Goal: Task Accomplishment & Management: Complete application form

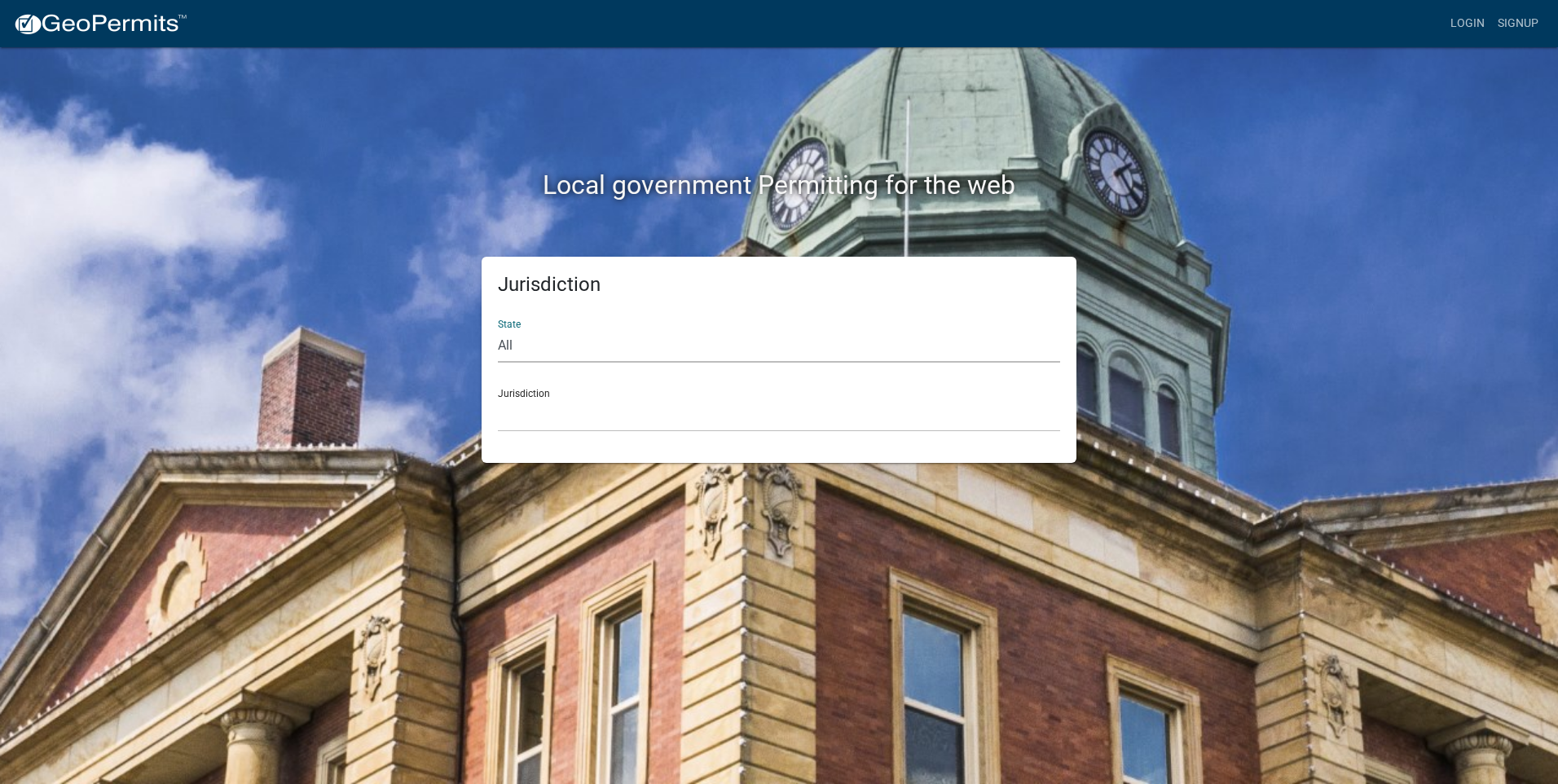
click at [538, 343] on select "All Colorado Georgia Indiana Iowa Kansas Minnesota Ohio South Carolina Wisconsin" at bounding box center [779, 346] width 562 height 34
select select "Georgia"
click at [498, 329] on select "All Colorado Georgia Indiana Iowa Kansas Minnesota Ohio South Carolina Wisconsin" at bounding box center [779, 346] width 562 height 34
click at [536, 407] on select "Carroll County, Georgia Cook County, Georgia Crawford County, Georgia Gilmer Co…" at bounding box center [779, 415] width 562 height 34
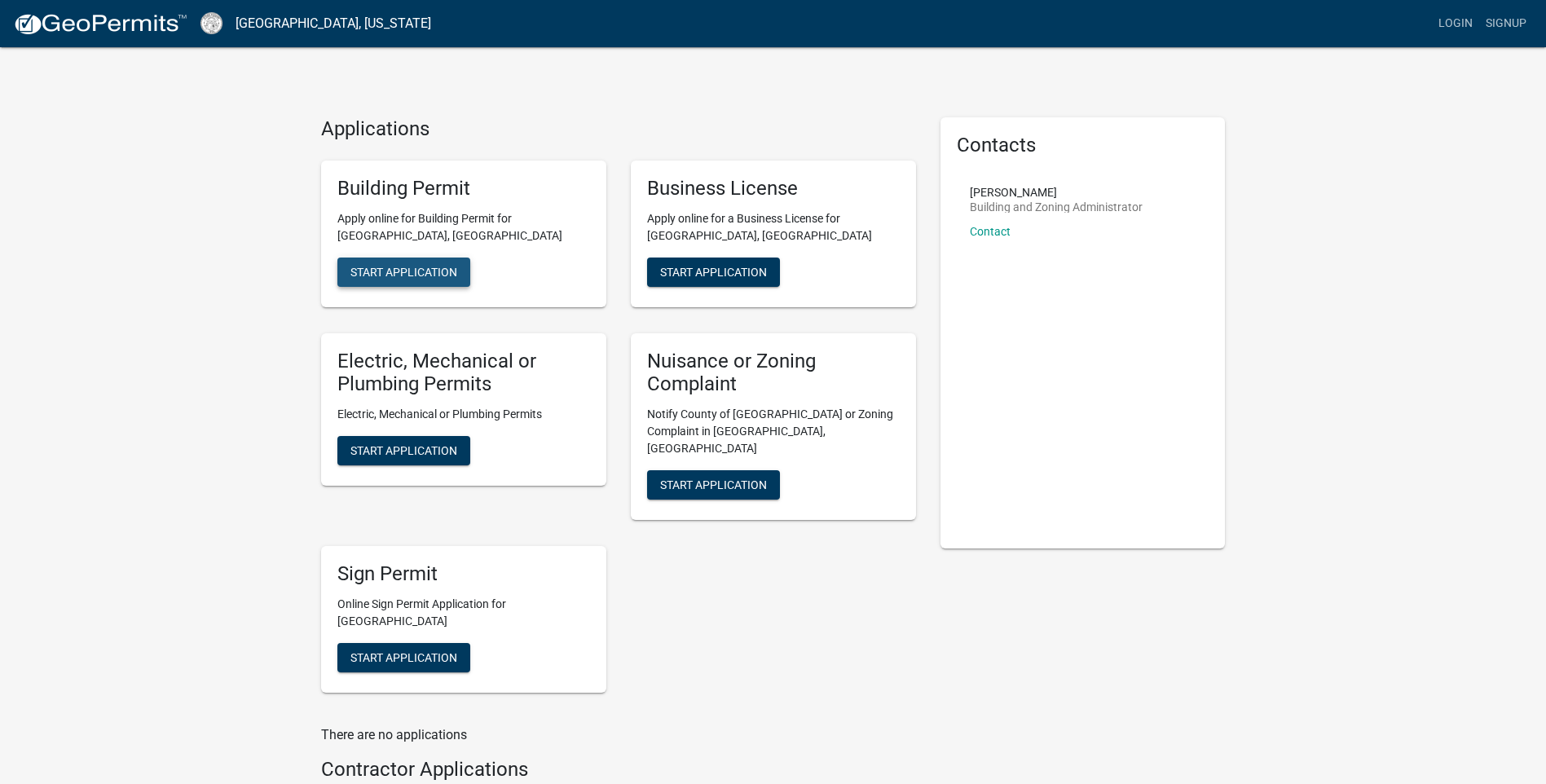
click at [400, 268] on span "Start Application" at bounding box center [403, 271] width 107 height 13
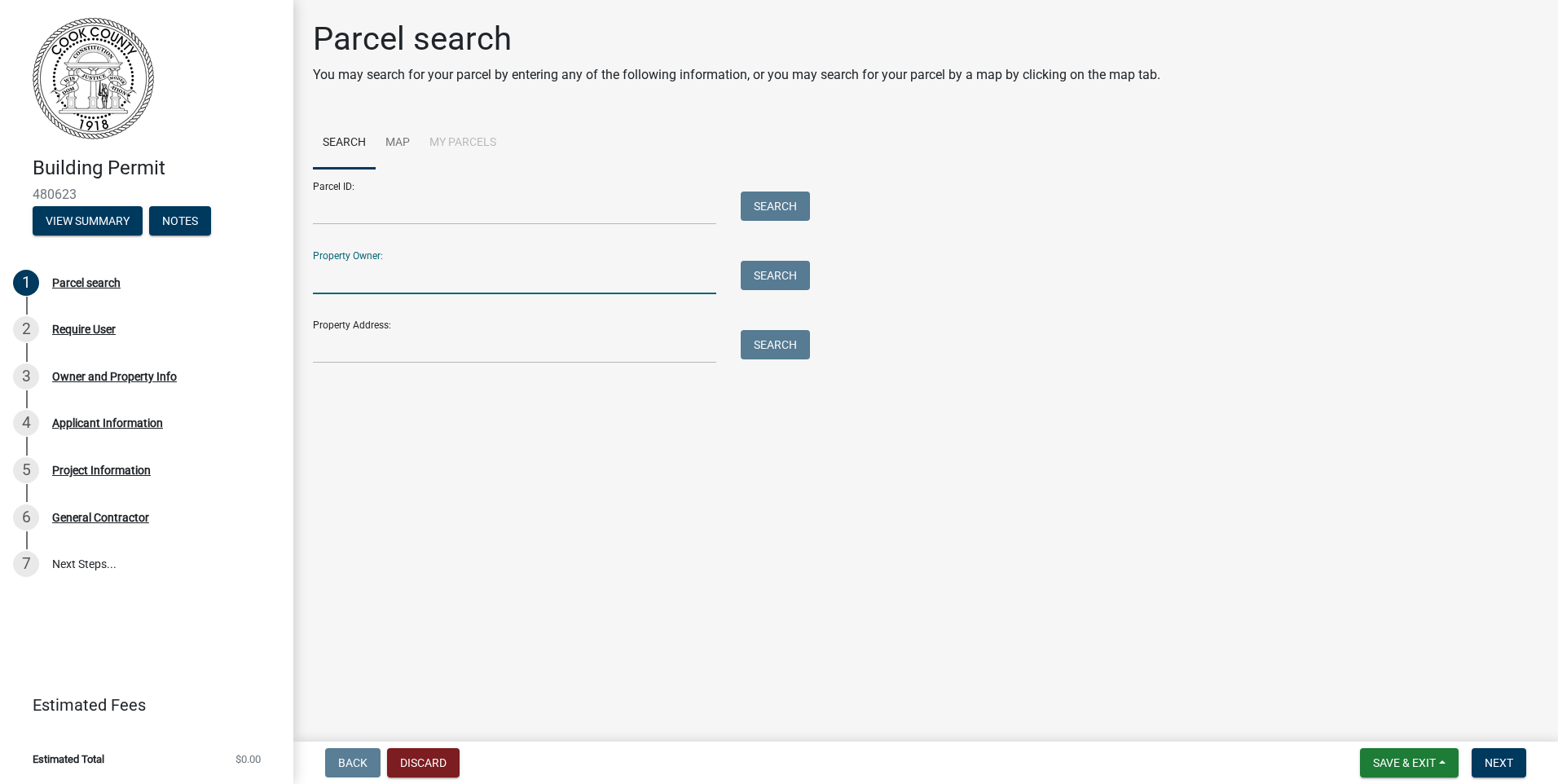
click at [359, 286] on input "Property Owner:" at bounding box center [515, 278] width 403 height 34
type input "j"
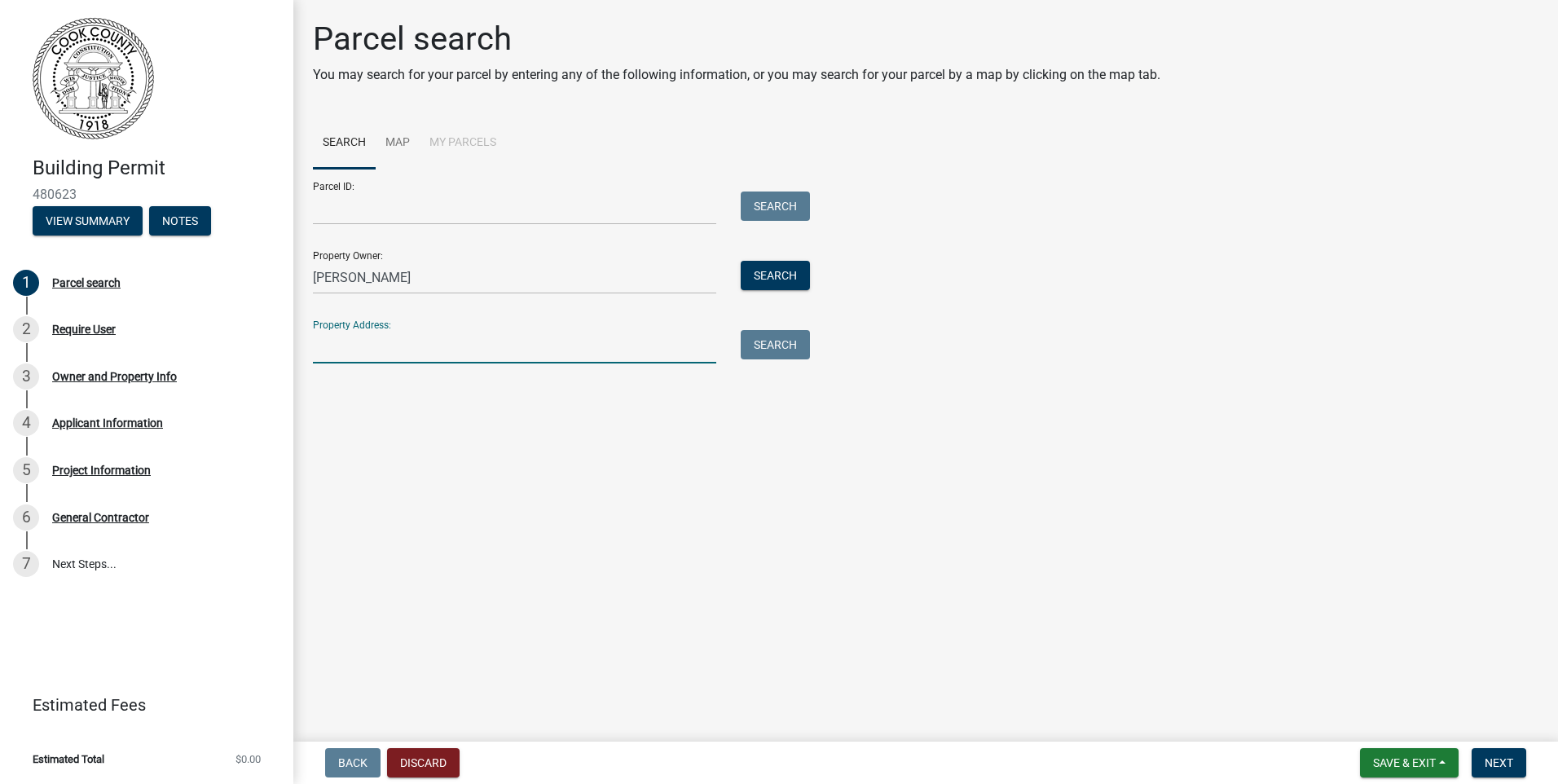
click at [422, 350] on input "Property Address:" at bounding box center [515, 346] width 403 height 34
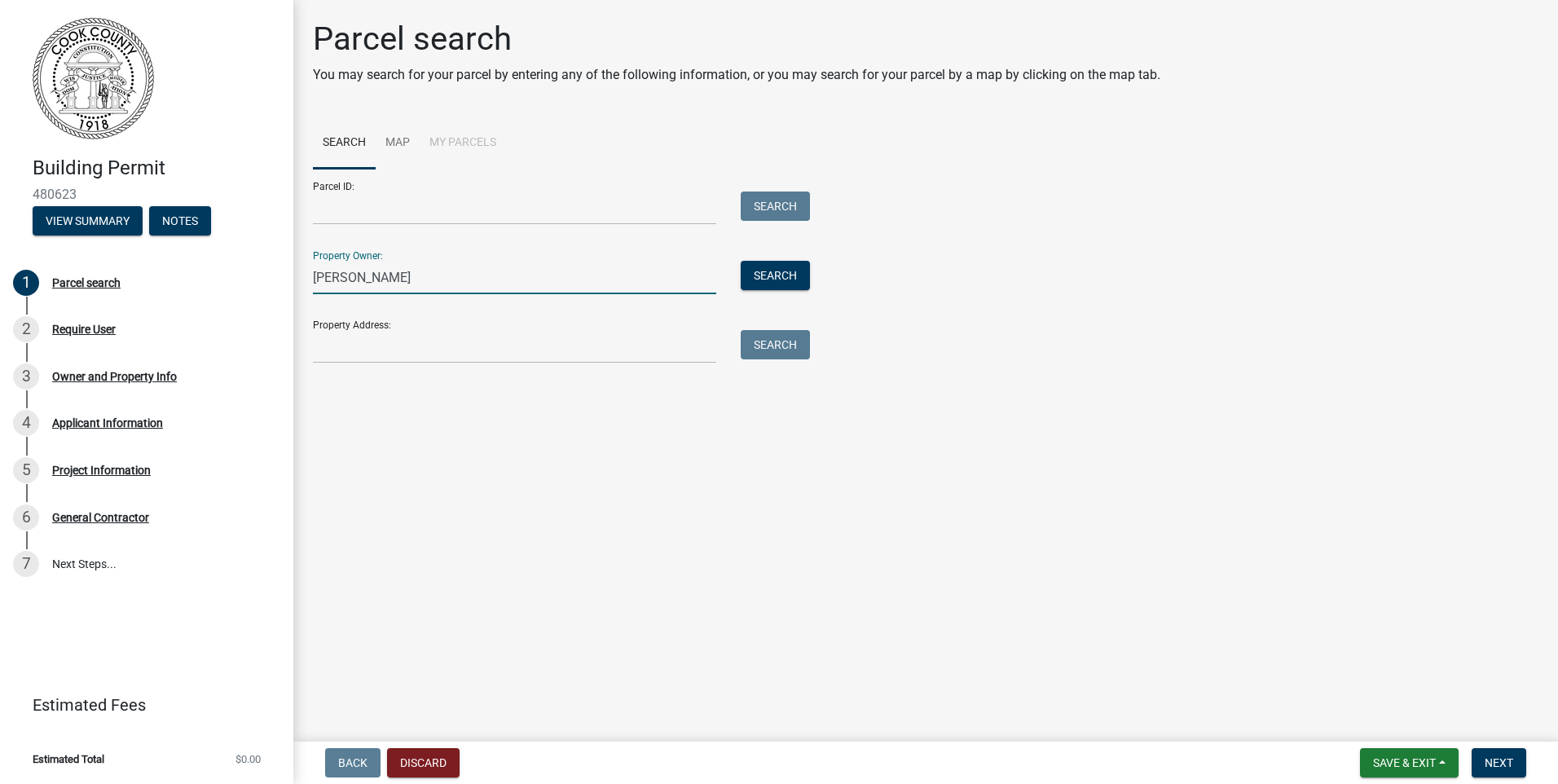
click at [381, 279] on input "John R Rowland" at bounding box center [515, 278] width 403 height 34
type input "John R Roland"
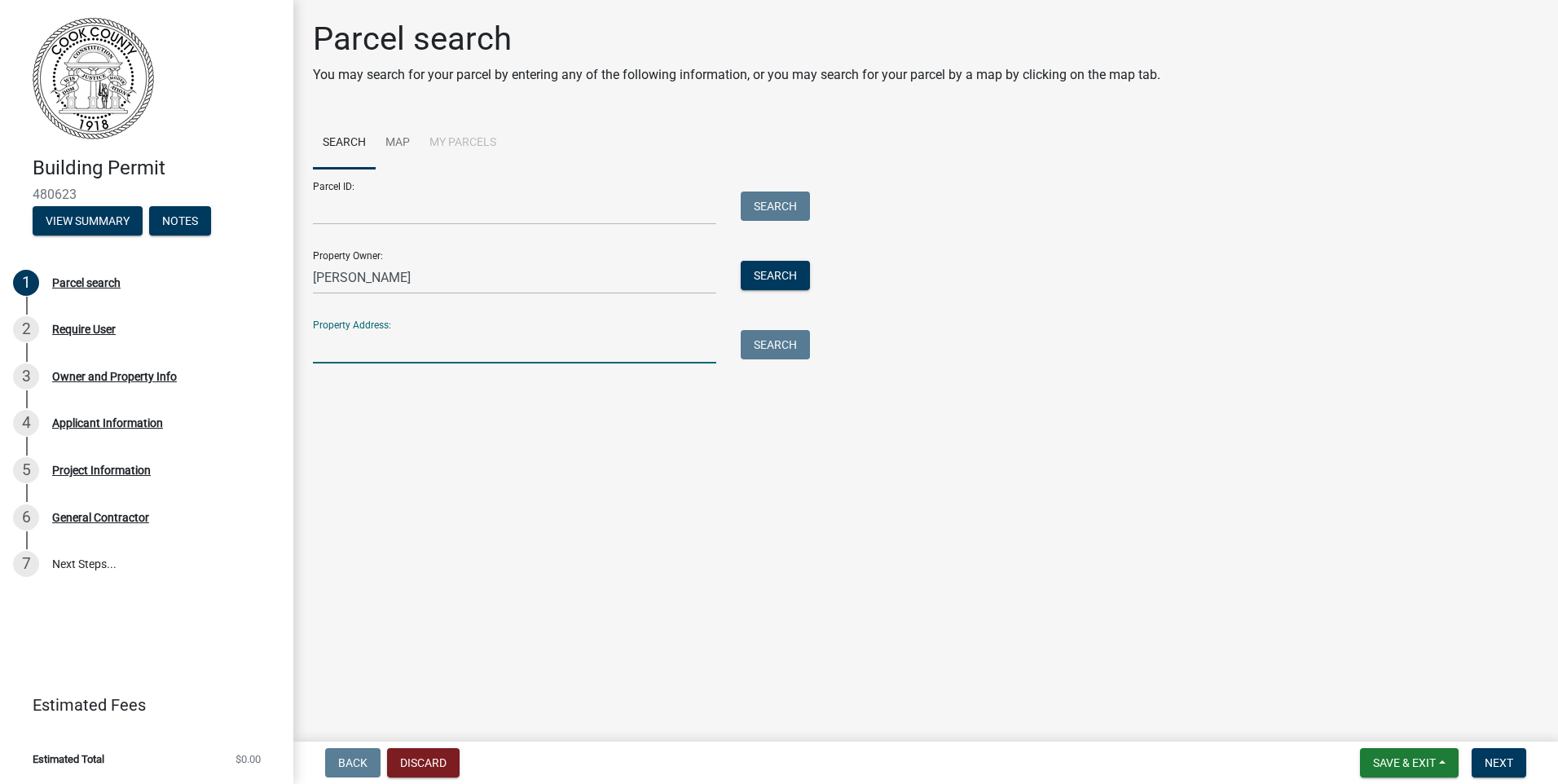
click at [377, 347] on input "Property Address:" at bounding box center [515, 346] width 403 height 34
type input "5131 Barneyville Road"
click at [355, 390] on button "Search All" at bounding box center [359, 391] width 92 height 29
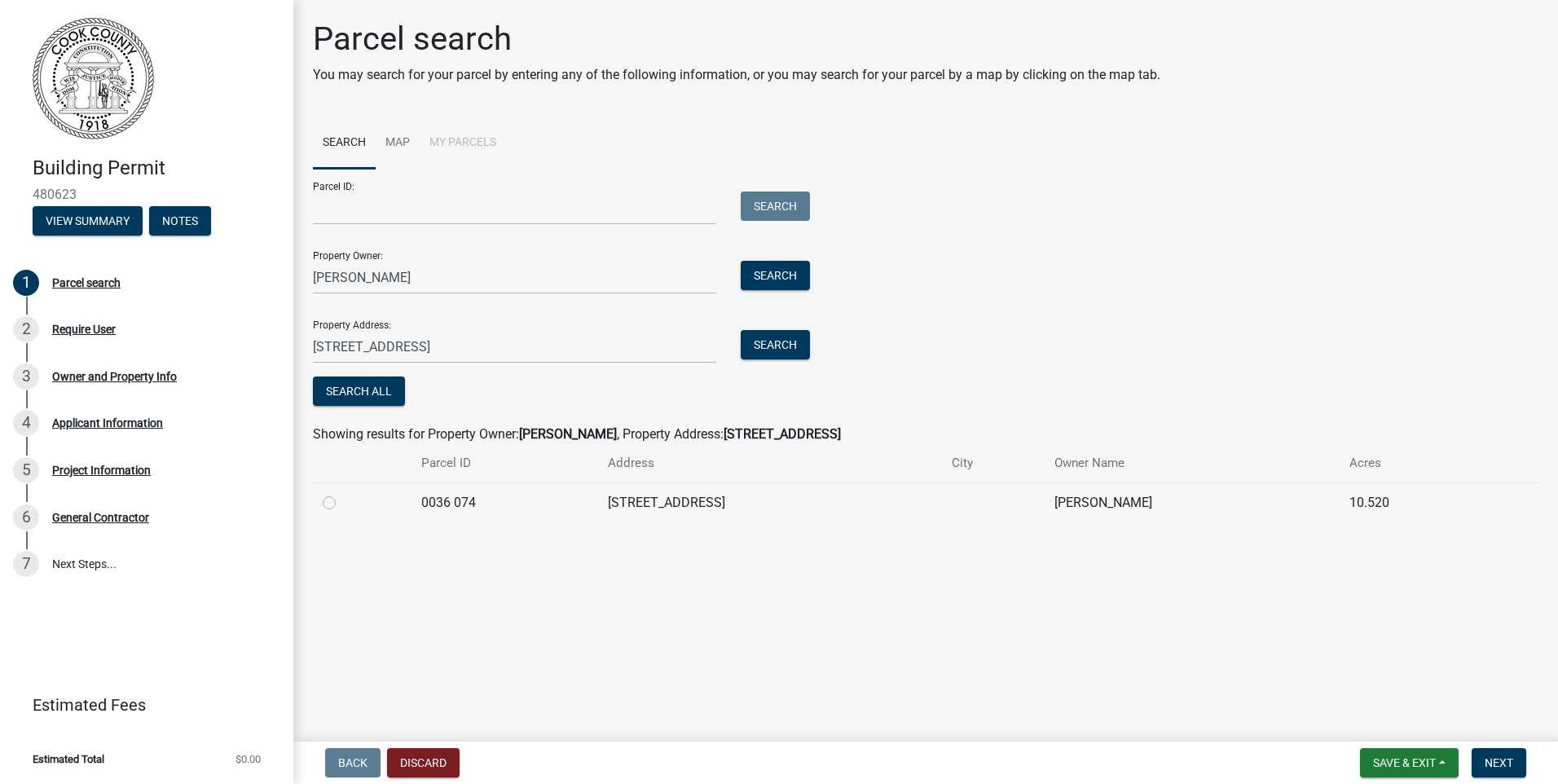
click at [342, 493] on label at bounding box center [342, 493] width 0 height 0
click at [342, 504] on 074 "radio" at bounding box center [347, 499] width 11 height 11
radio 074 "true"
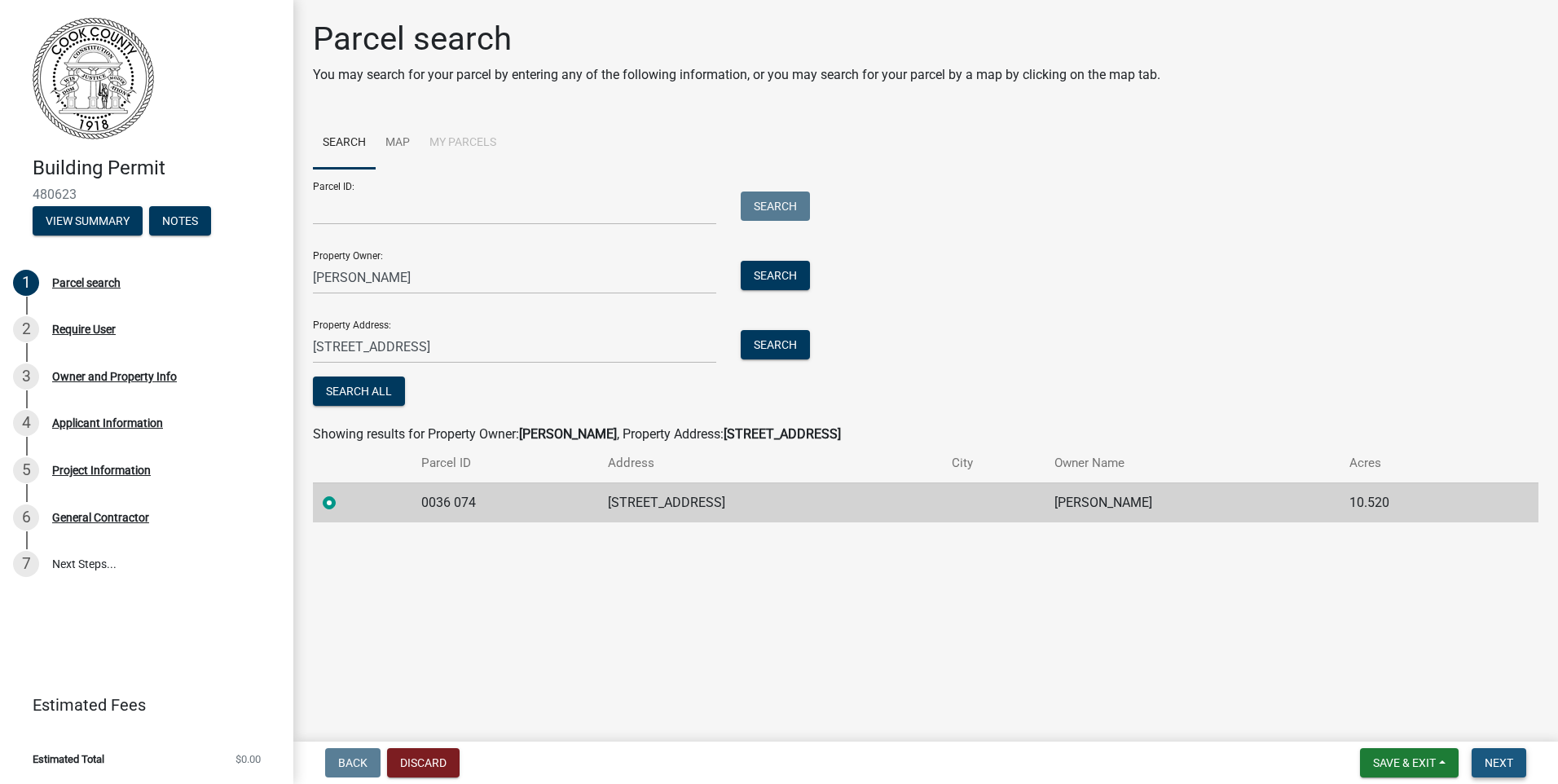
click at [1501, 767] on span "Next" at bounding box center [1499, 762] width 28 height 13
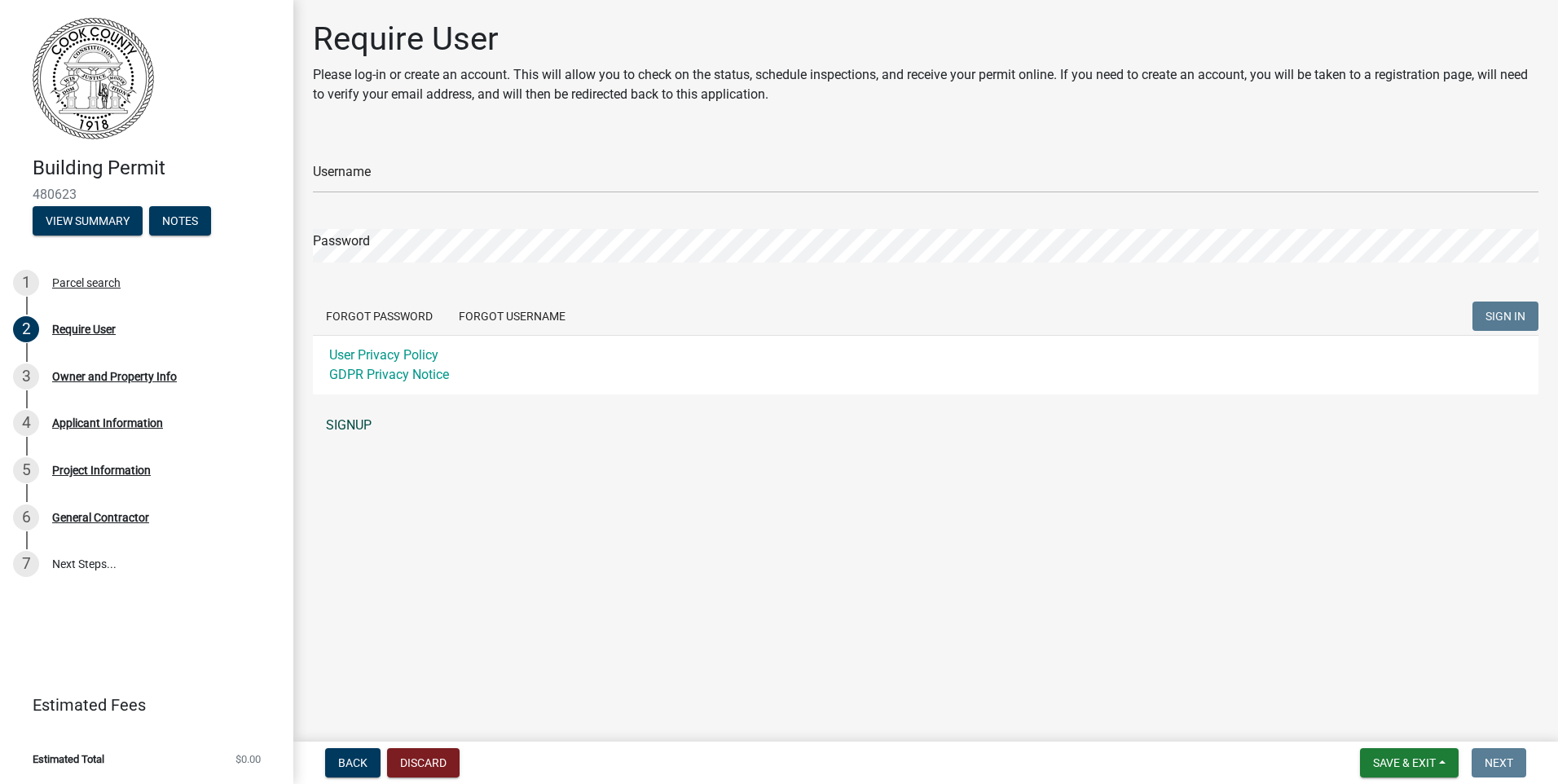
click at [354, 419] on link "SIGNUP" at bounding box center [926, 425] width 1226 height 33
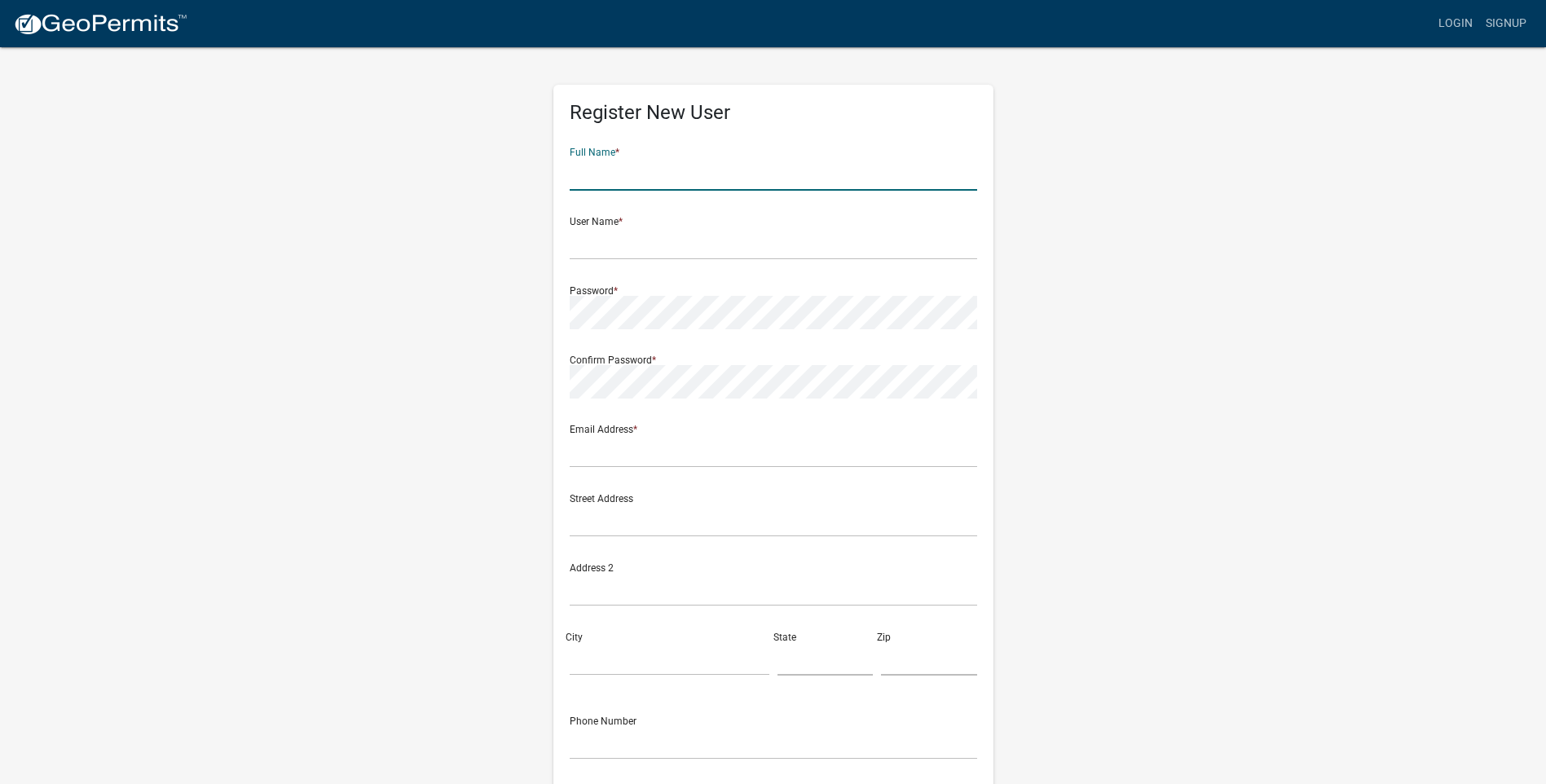
click at [651, 182] on input "text" at bounding box center [773, 174] width 408 height 34
type input "Dennis H. Grimsley"
type input "[EMAIL_ADDRESS][DOMAIN_NAME]"
type input "4077 Stewart Circle"
type input "VALDOSTA"
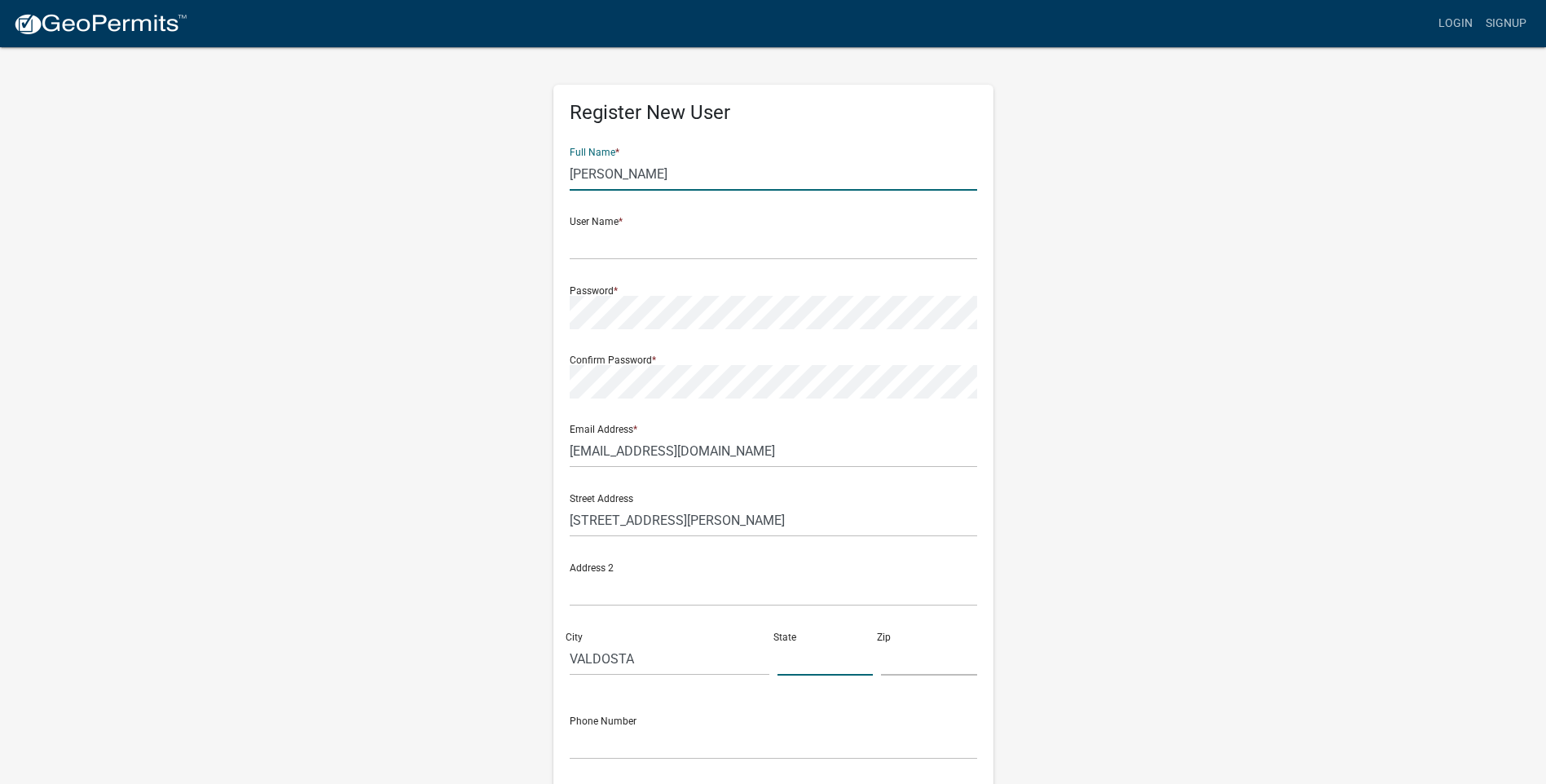
type input "GA"
type input "31602"
type input "2292921551"
click at [663, 241] on input "text" at bounding box center [773, 243] width 408 height 34
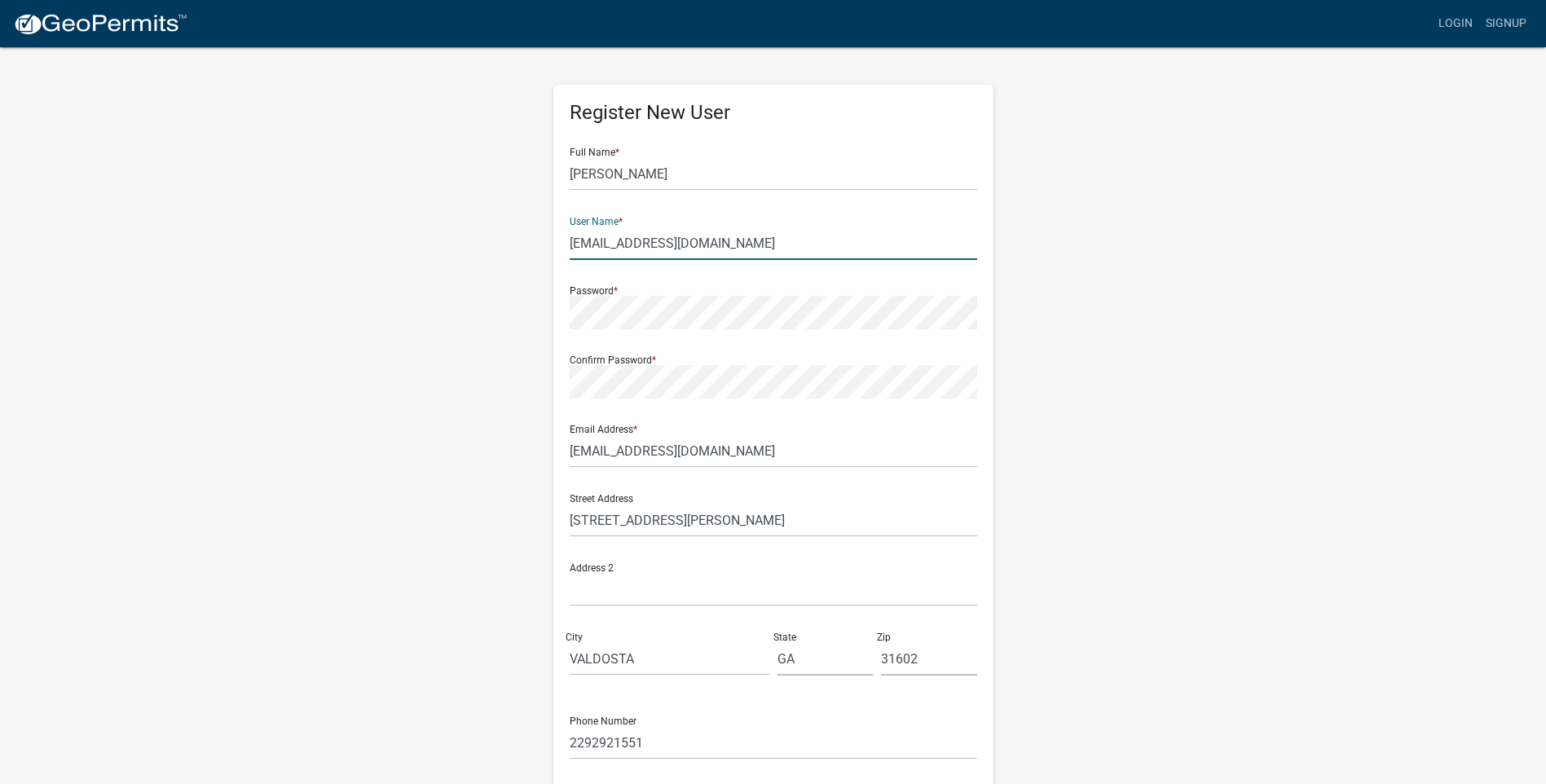
type input "[EMAIL_ADDRESS][DOMAIN_NAME]"
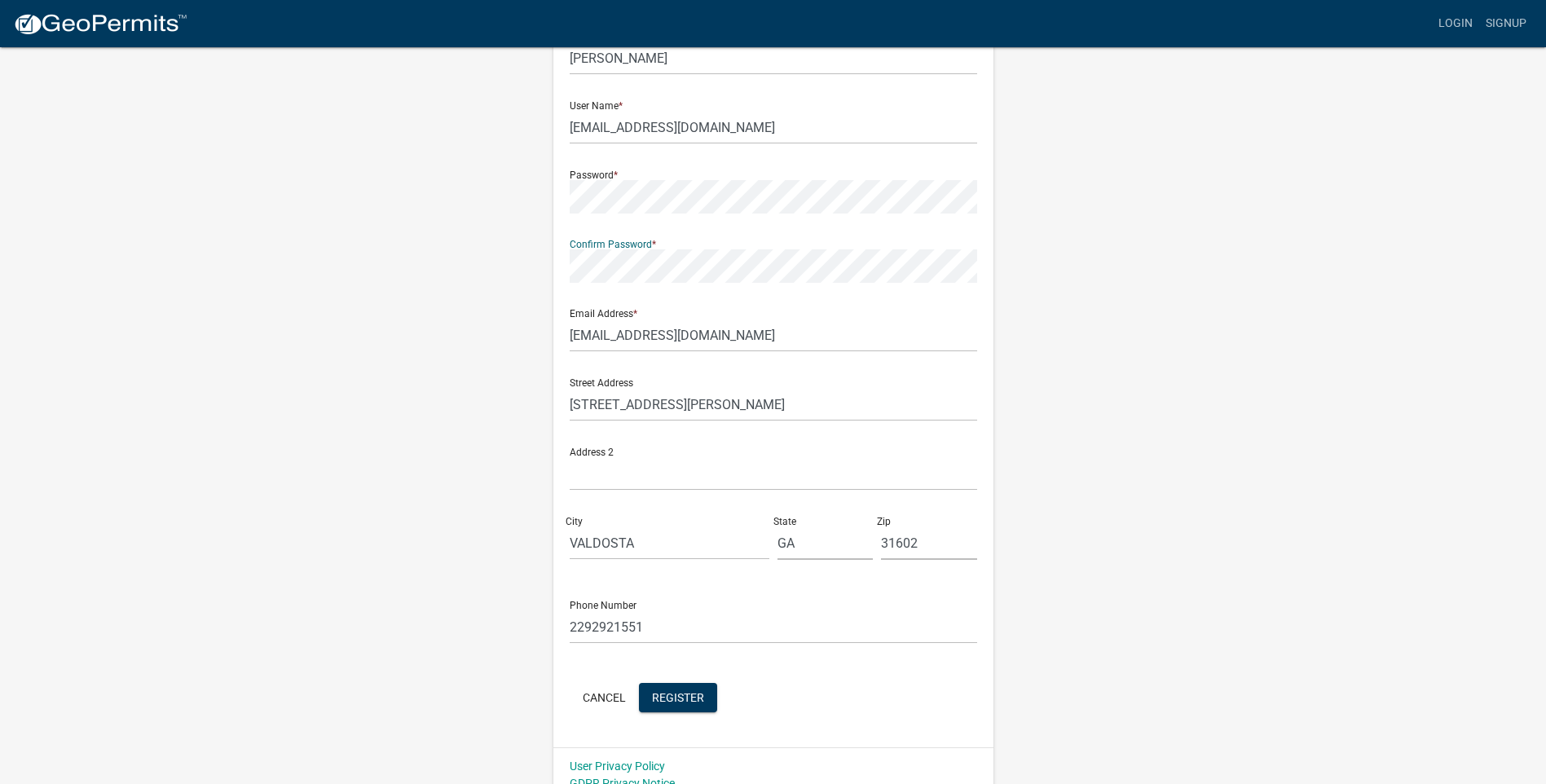
scroll to position [133, 0]
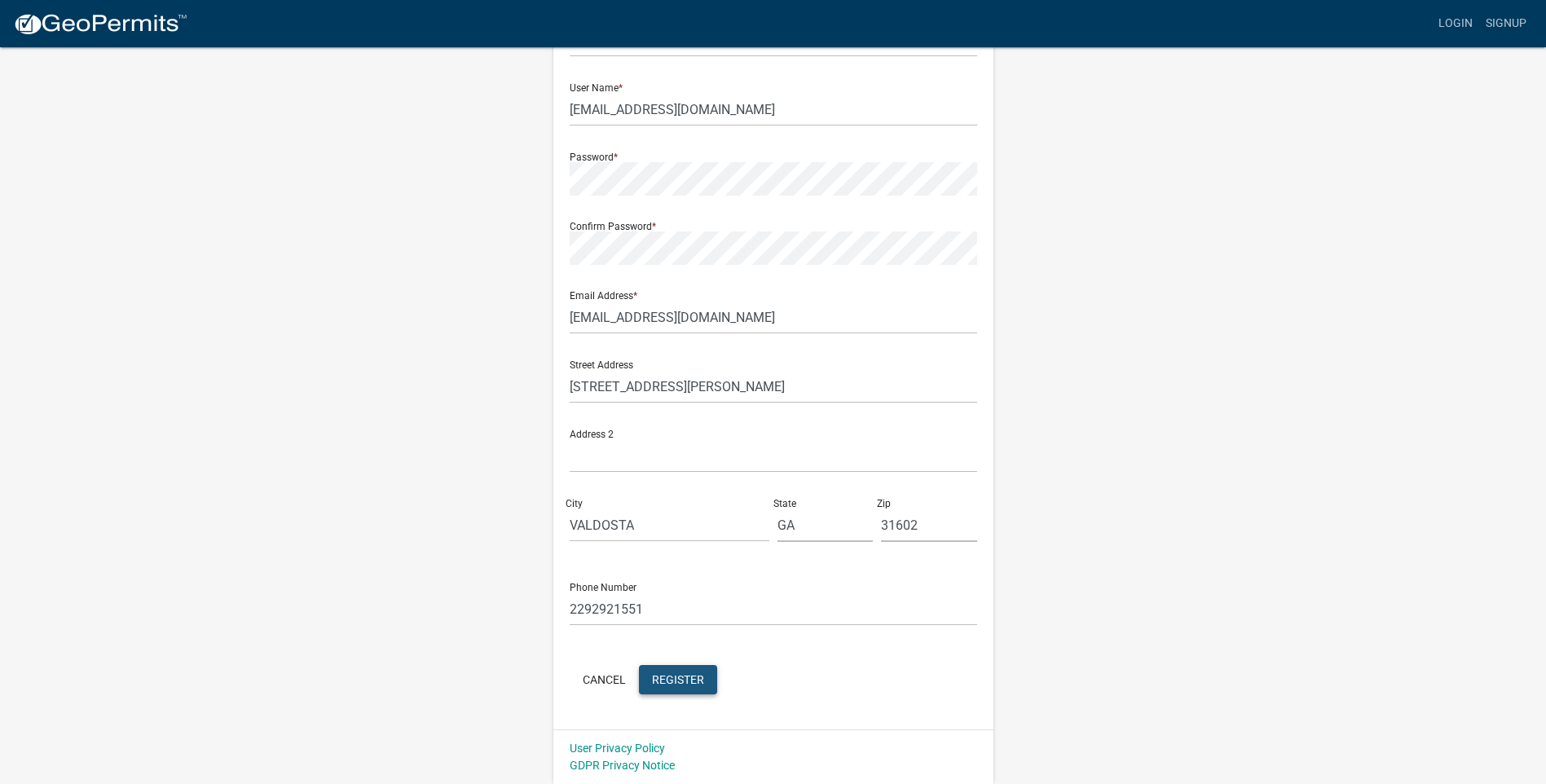
click at [661, 674] on span "Register" at bounding box center [677, 678] width 52 height 13
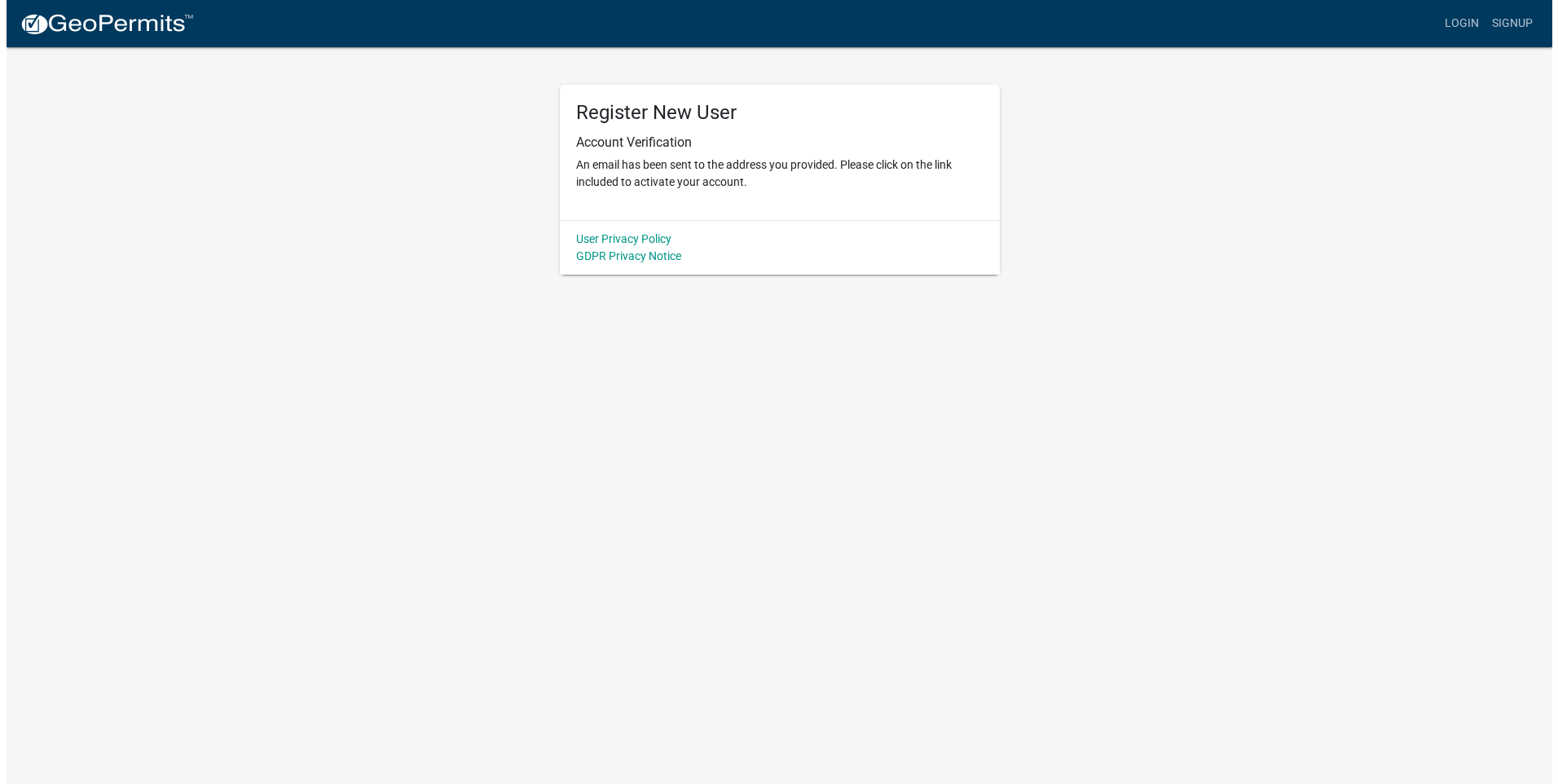
scroll to position [0, 0]
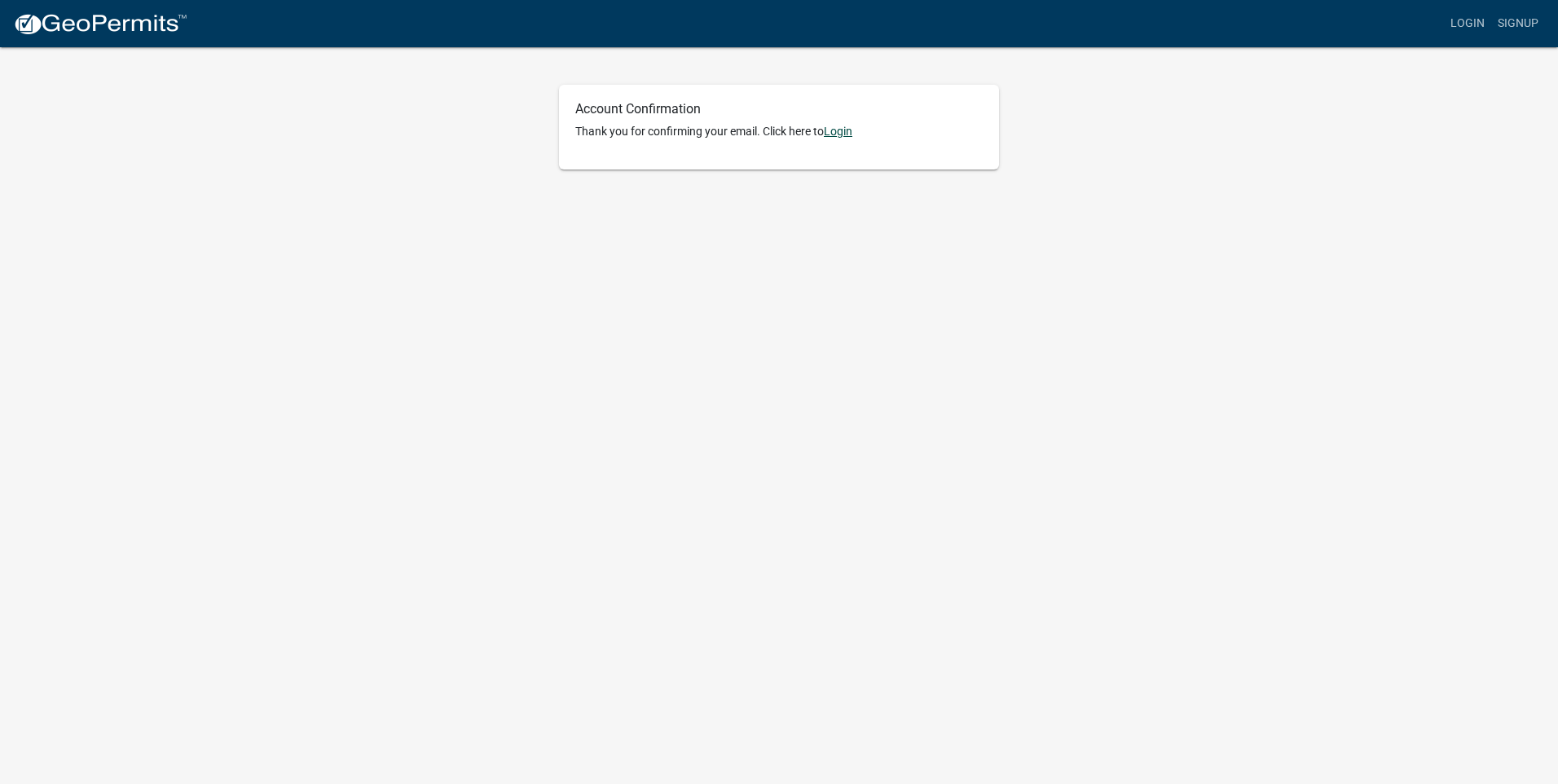
click at [844, 131] on link "Login" at bounding box center [838, 131] width 28 height 13
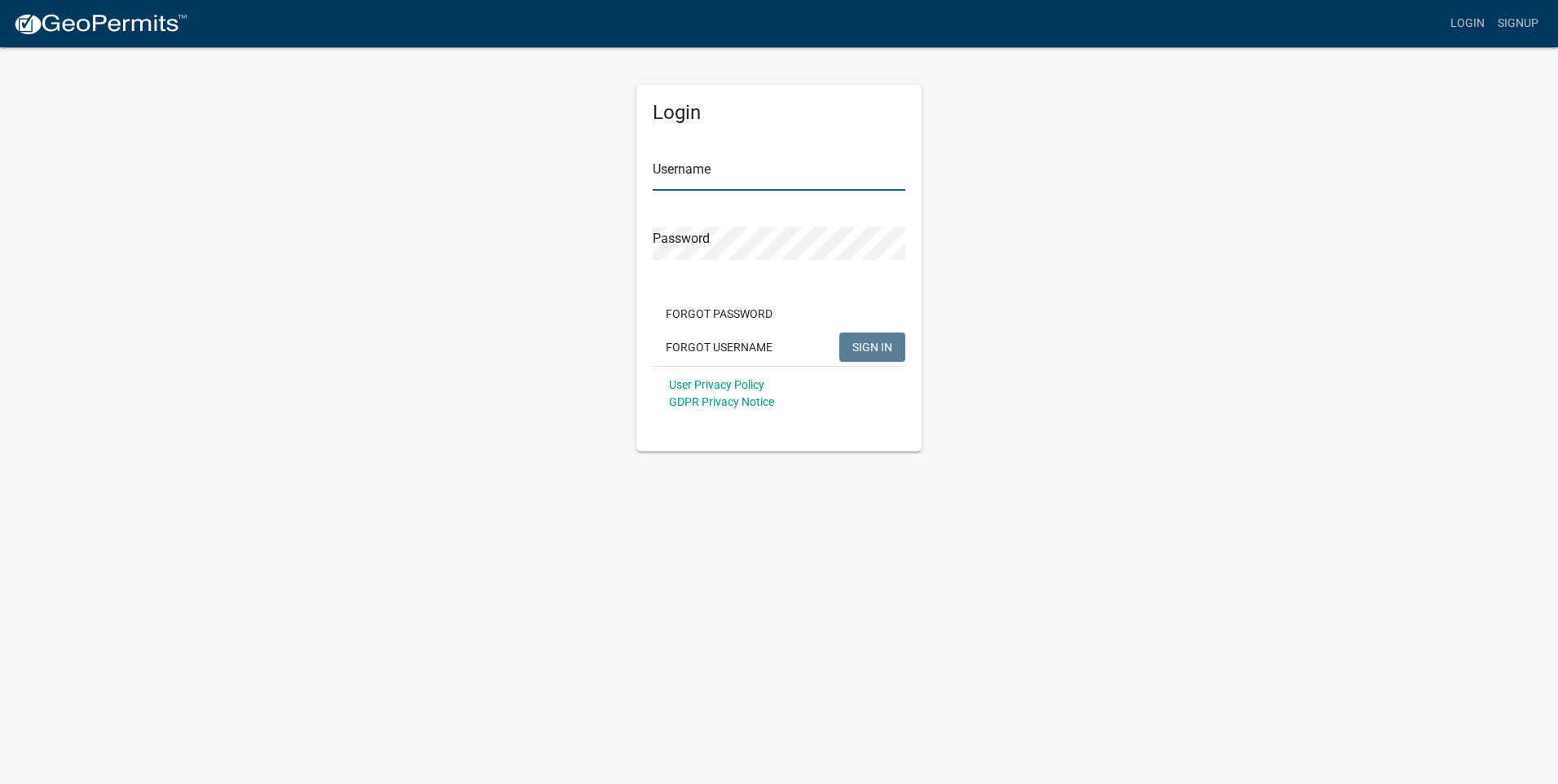
type input "[EMAIL_ADDRESS][DOMAIN_NAME]"
click at [879, 344] on span "SIGN IN" at bounding box center [872, 346] width 40 height 13
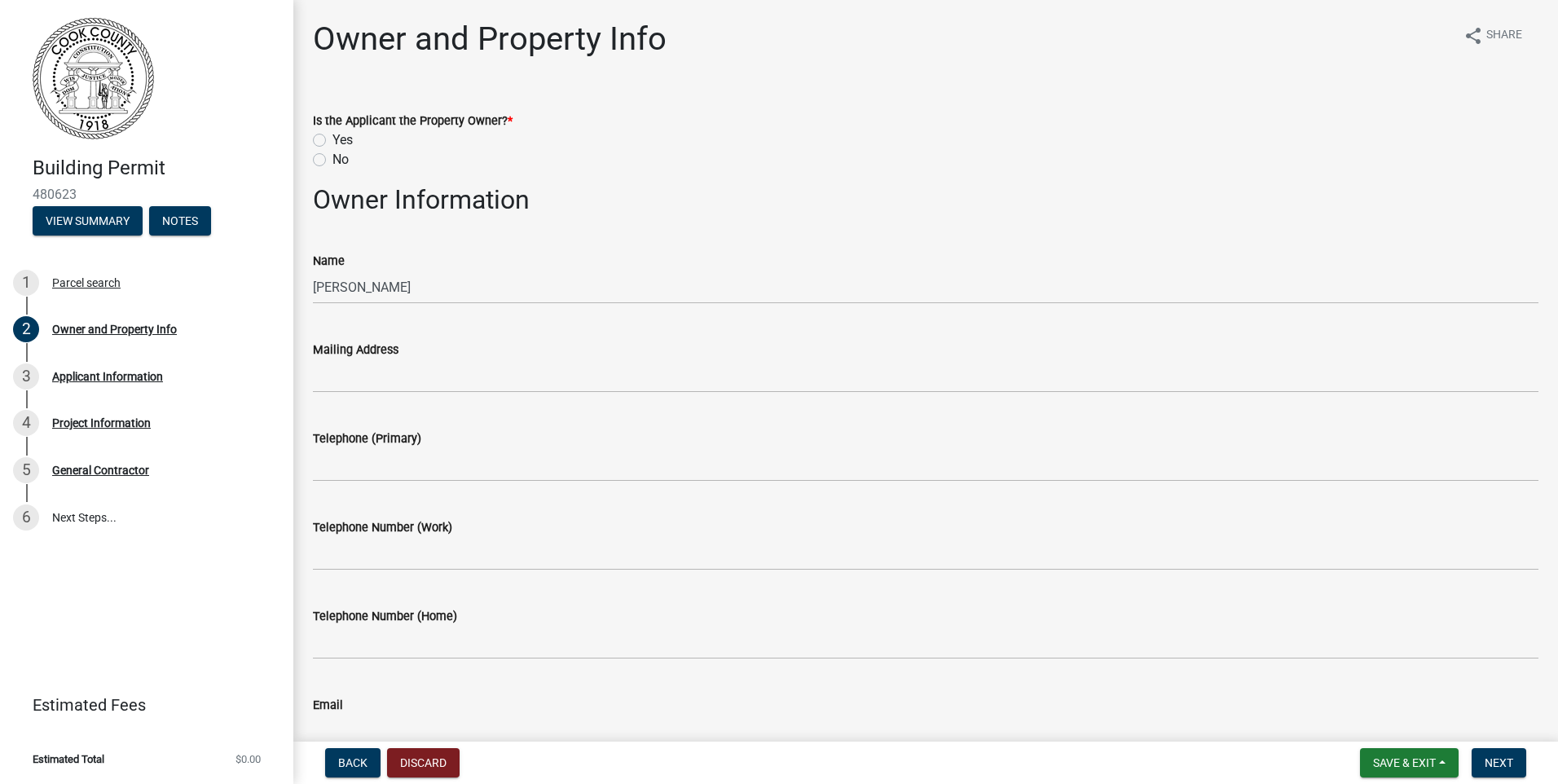
click at [332, 160] on label "No" at bounding box center [340, 160] width 16 height 19
click at [332, 160] on input "No" at bounding box center [338, 156] width 11 height 11
radio input "true"
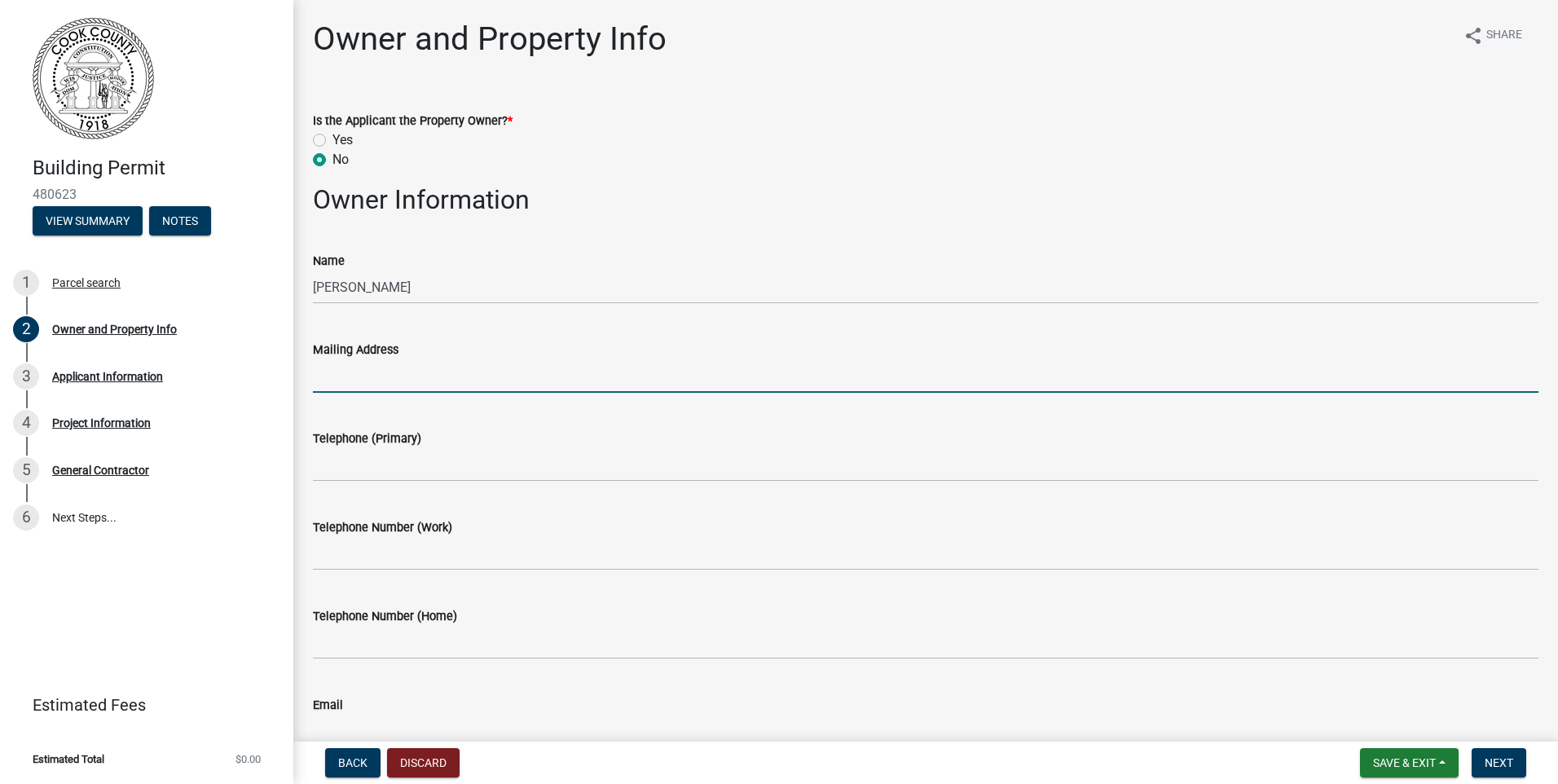
click at [385, 378] on input "Mailing Address" at bounding box center [926, 376] width 1226 height 34
type input "[STREET_ADDRESS]"
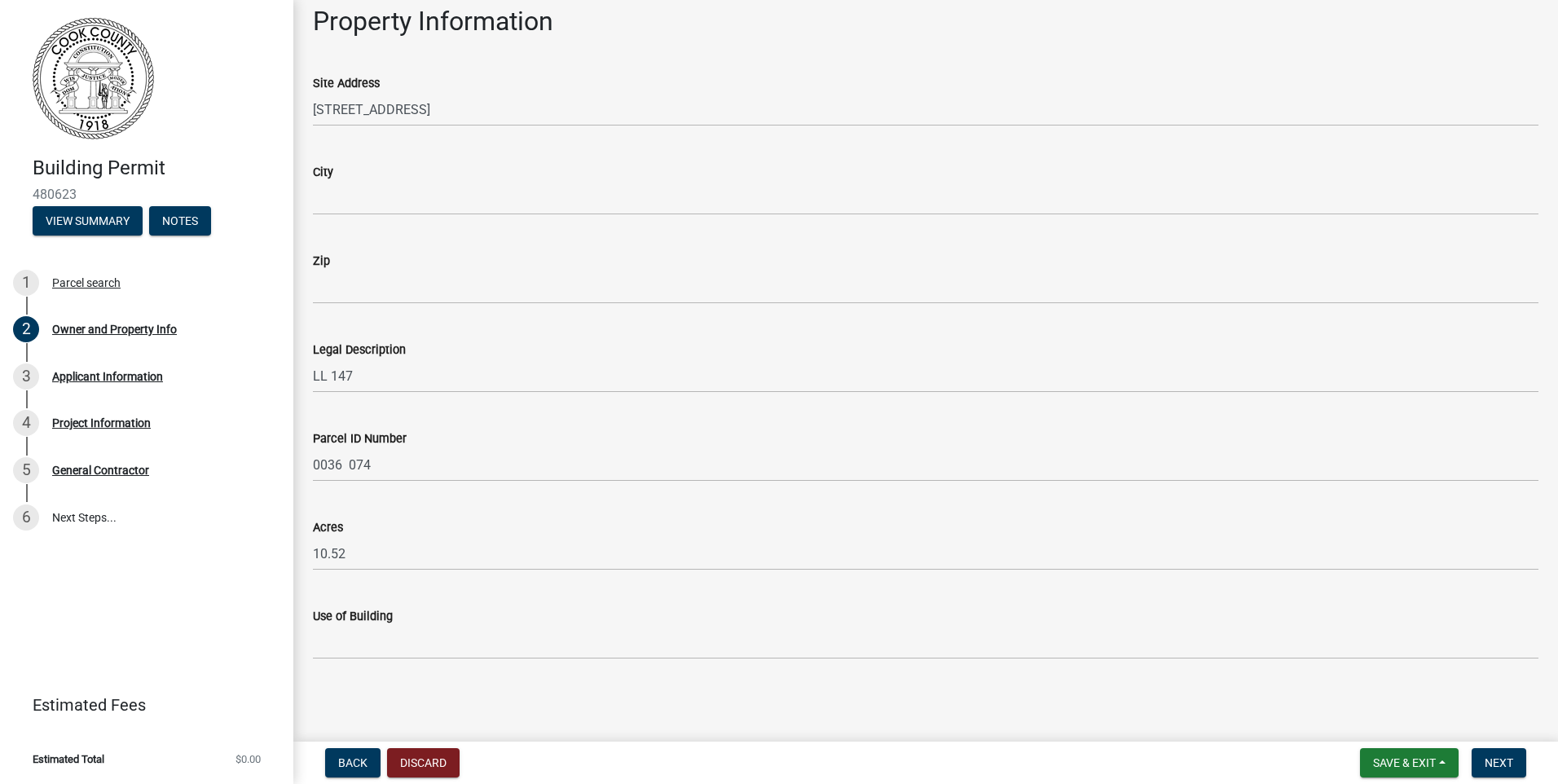
scroll to position [756, 0]
type input "[PHONE_NUMBER]"
click at [1489, 763] on span "Next" at bounding box center [1499, 762] width 28 height 13
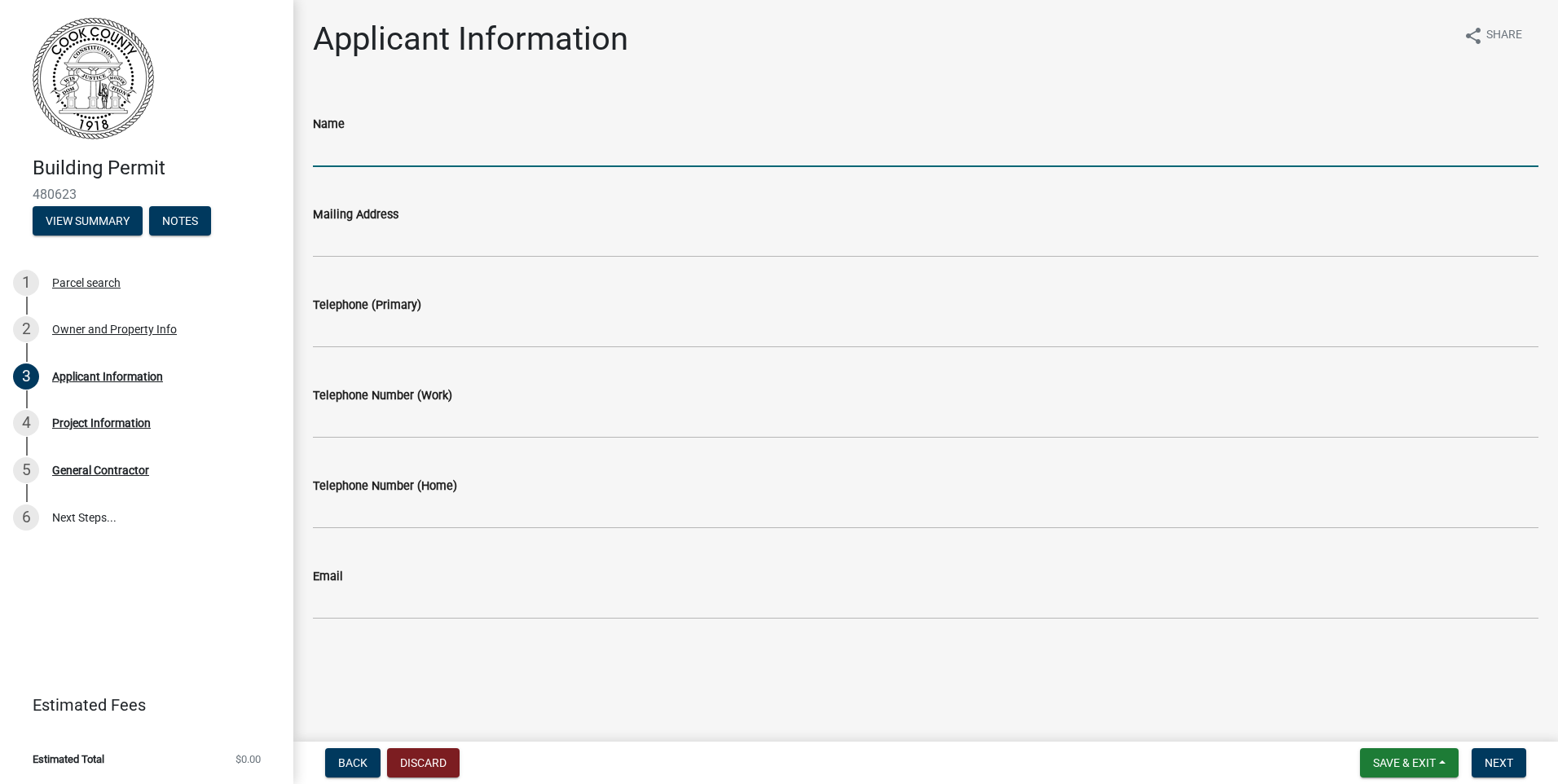
click at [371, 158] on input "Name" at bounding box center [926, 150] width 1226 height 34
type input "Dennis Grimsley Construction"
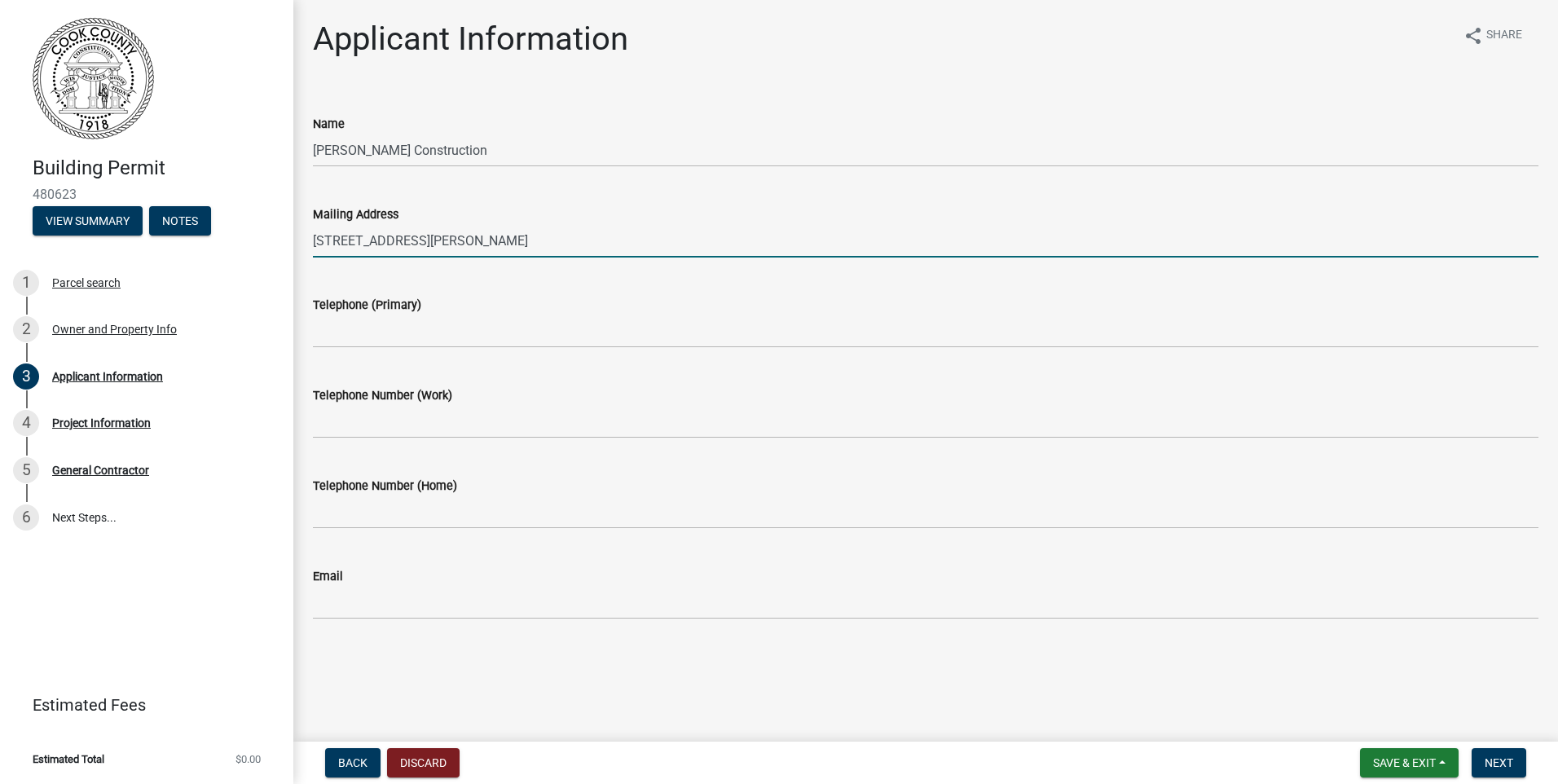
type input "4077 Stewart circle Valdosta, GA 31602"
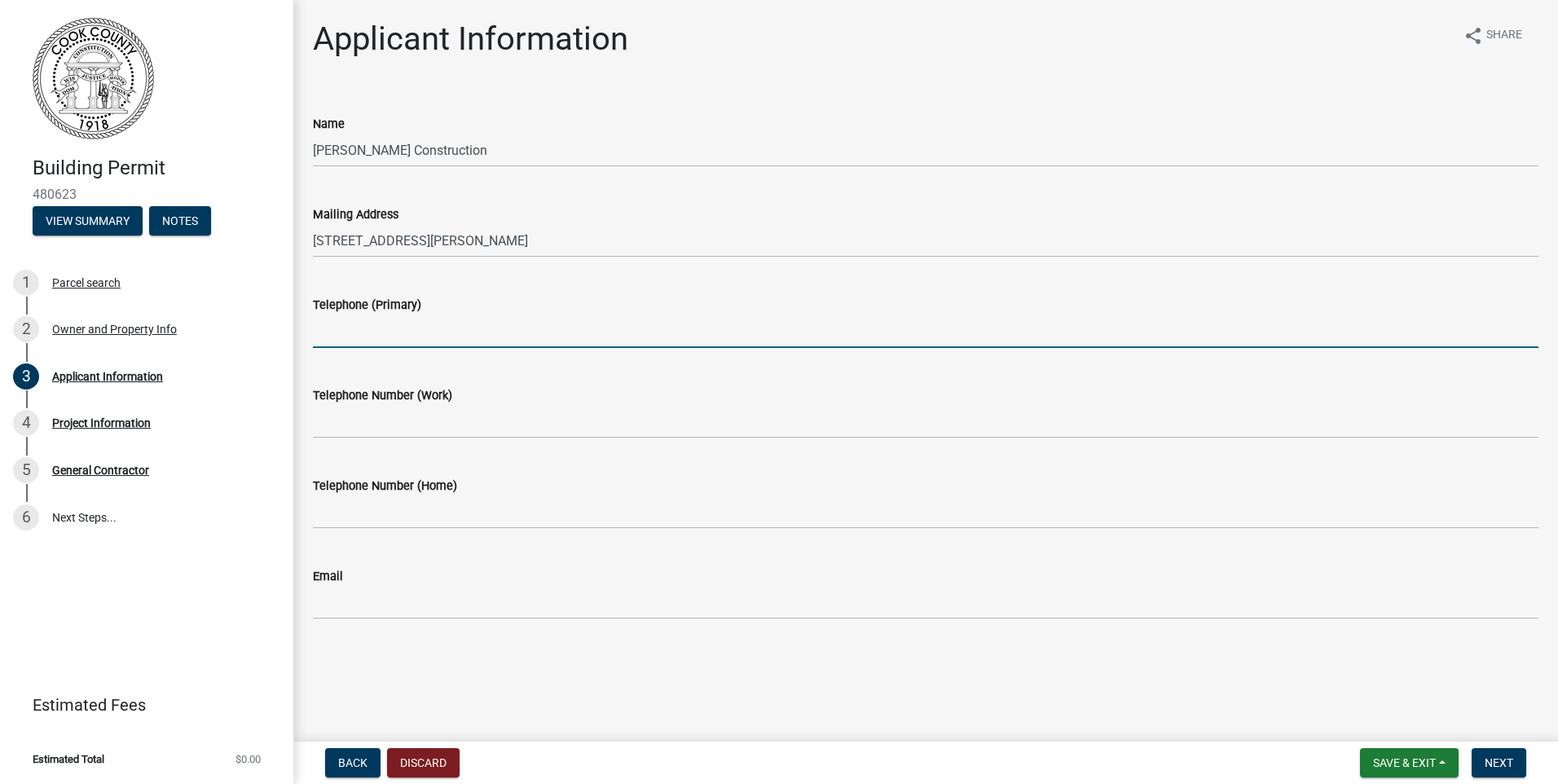
click at [340, 336] on input "Telephone (Primary)" at bounding box center [926, 331] width 1226 height 34
type input "229-292-1551"
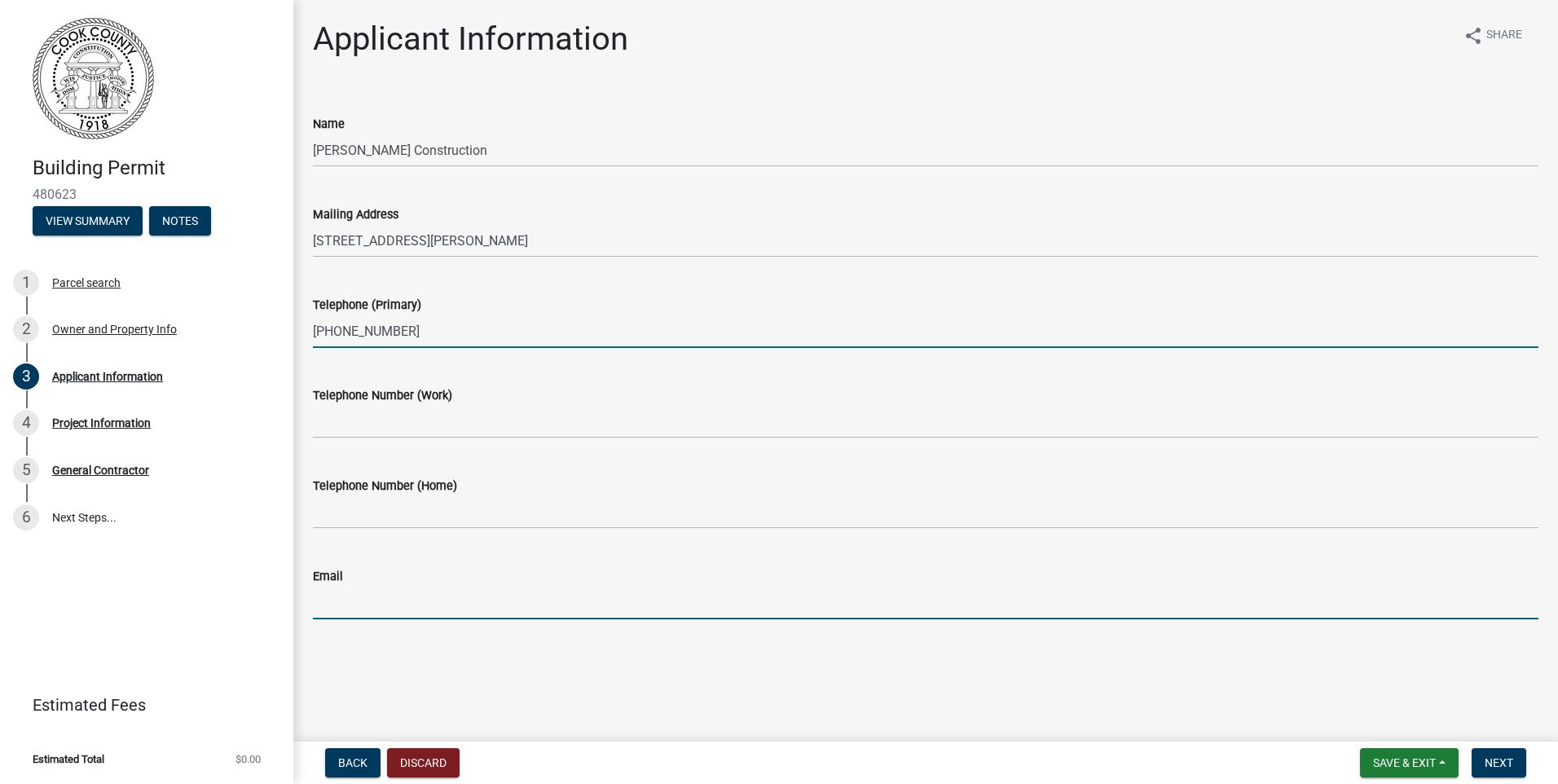
click at [384, 593] on input "Email" at bounding box center [926, 603] width 1226 height 34
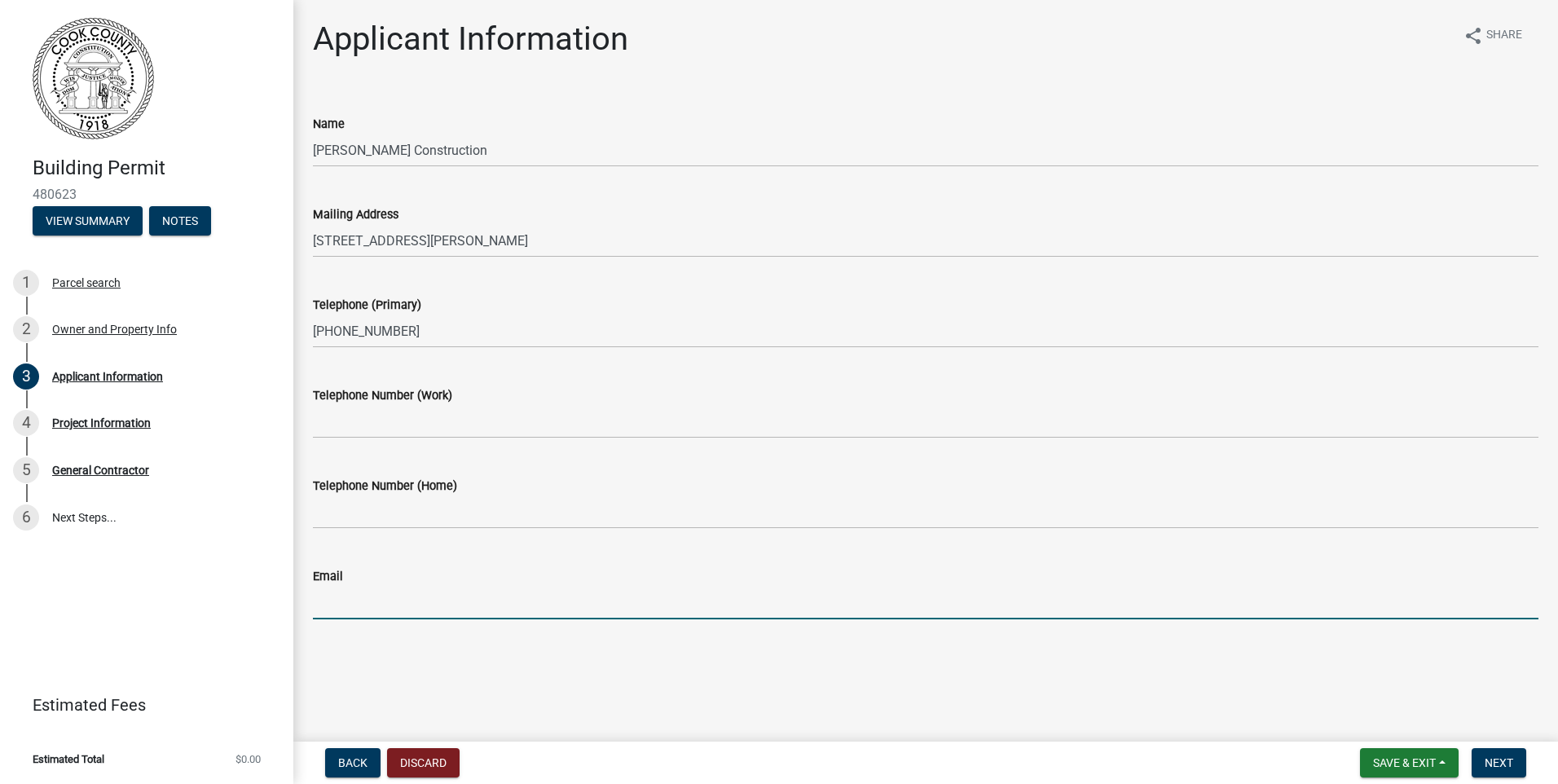
type input "[EMAIL_ADDRESS][DOMAIN_NAME]"
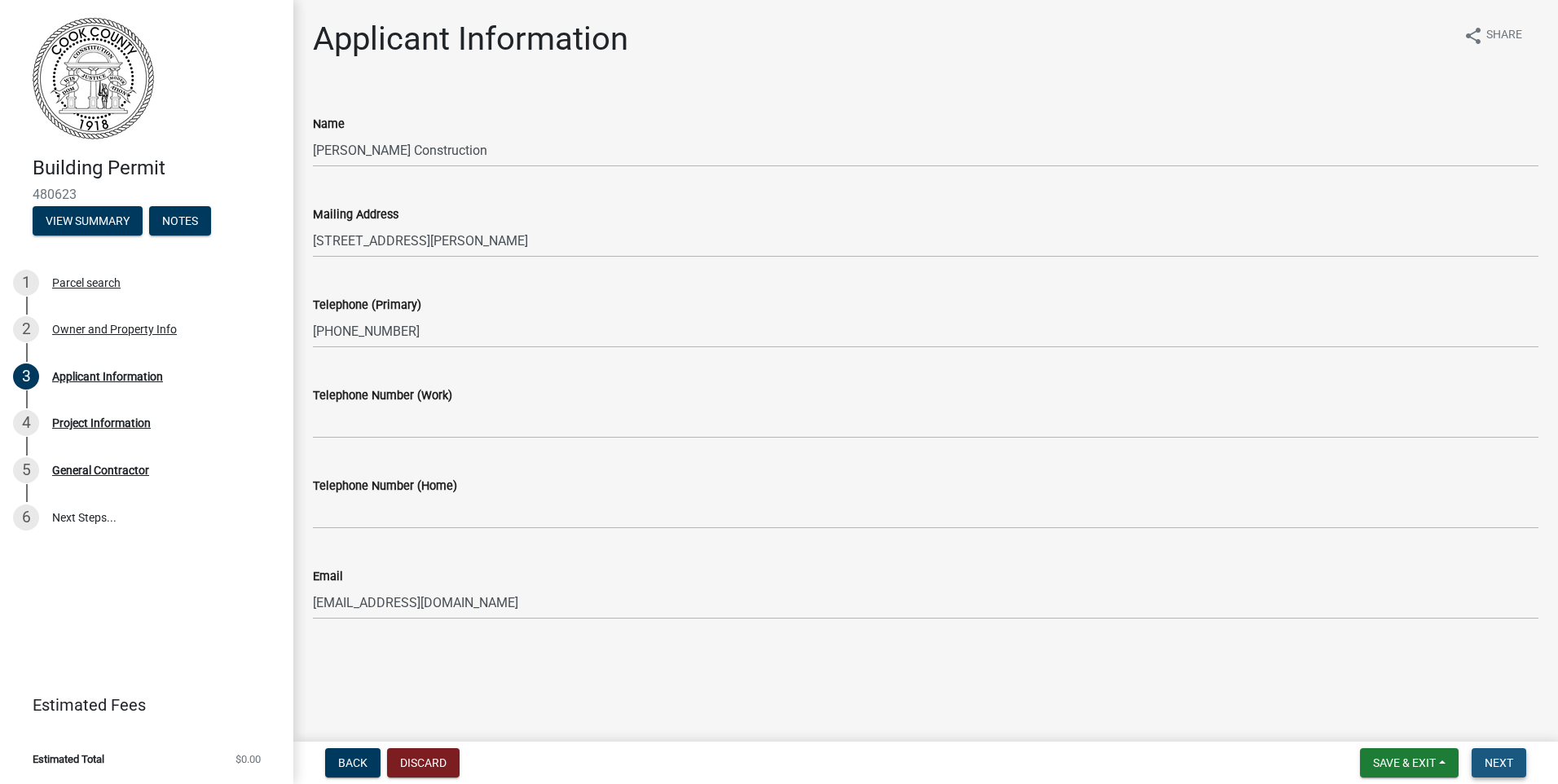
click at [1501, 757] on span "Next" at bounding box center [1499, 762] width 28 height 13
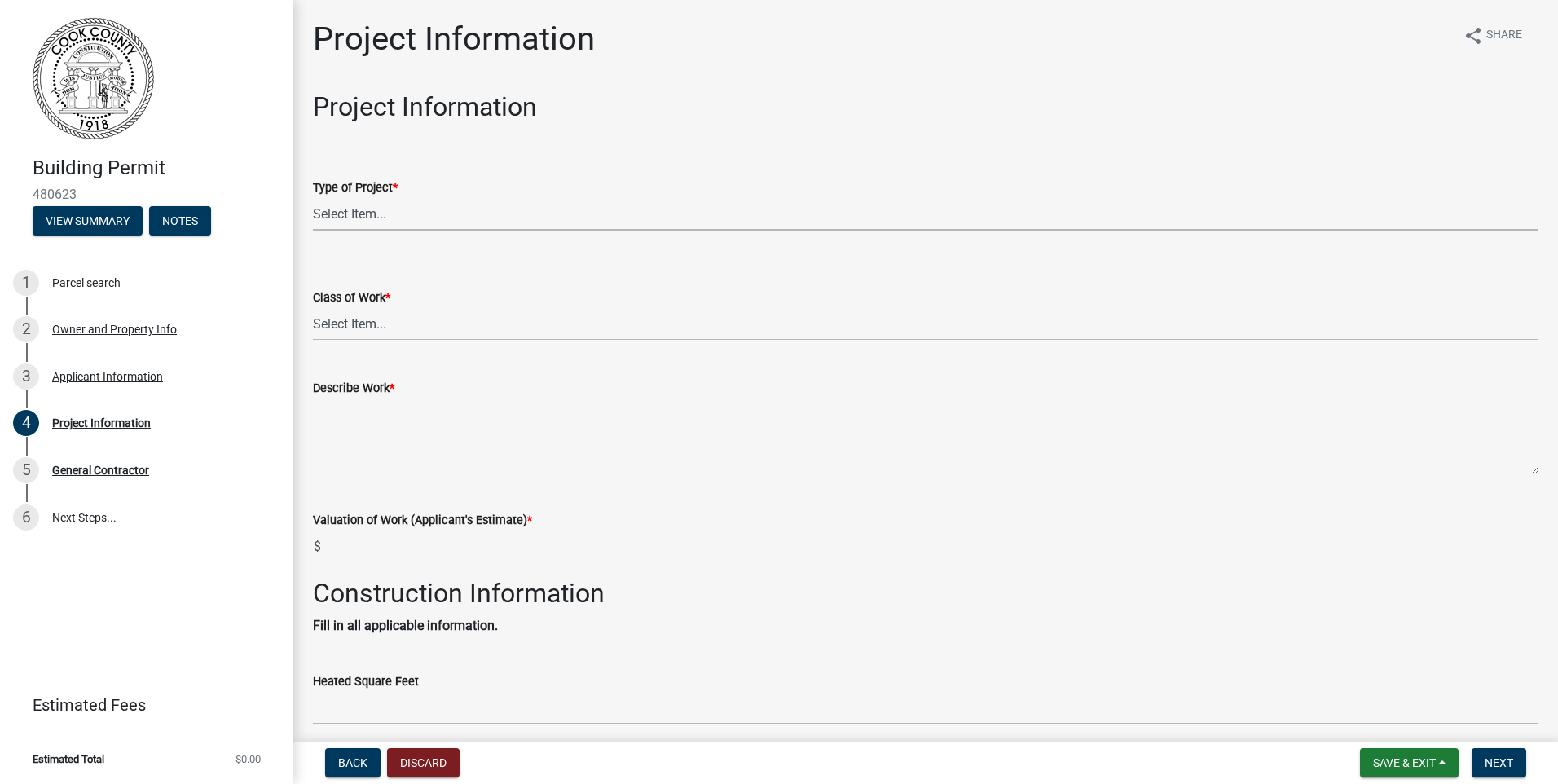
click at [407, 208] on select "Select Item... Manufactured Home New Single Family New Multi-Family New Commerc…" at bounding box center [926, 214] width 1226 height 34
click at [313, 197] on select "Select Item... Manufactured Home New Single Family New Multi-Family New Commerc…" at bounding box center [926, 214] width 1226 height 34
select select "4b7d28f2-ad6d-4146-a007-9cde64d4e27b"
click at [374, 328] on select "Select Item... Addition Alteration Demolish Erect Move Relocate Repair ReRoof" at bounding box center [926, 323] width 1226 height 34
click at [313, 307] on select "Select Item... Addition Alteration Demolish Erect Move Relocate Repair ReRoof" at bounding box center [926, 323] width 1226 height 34
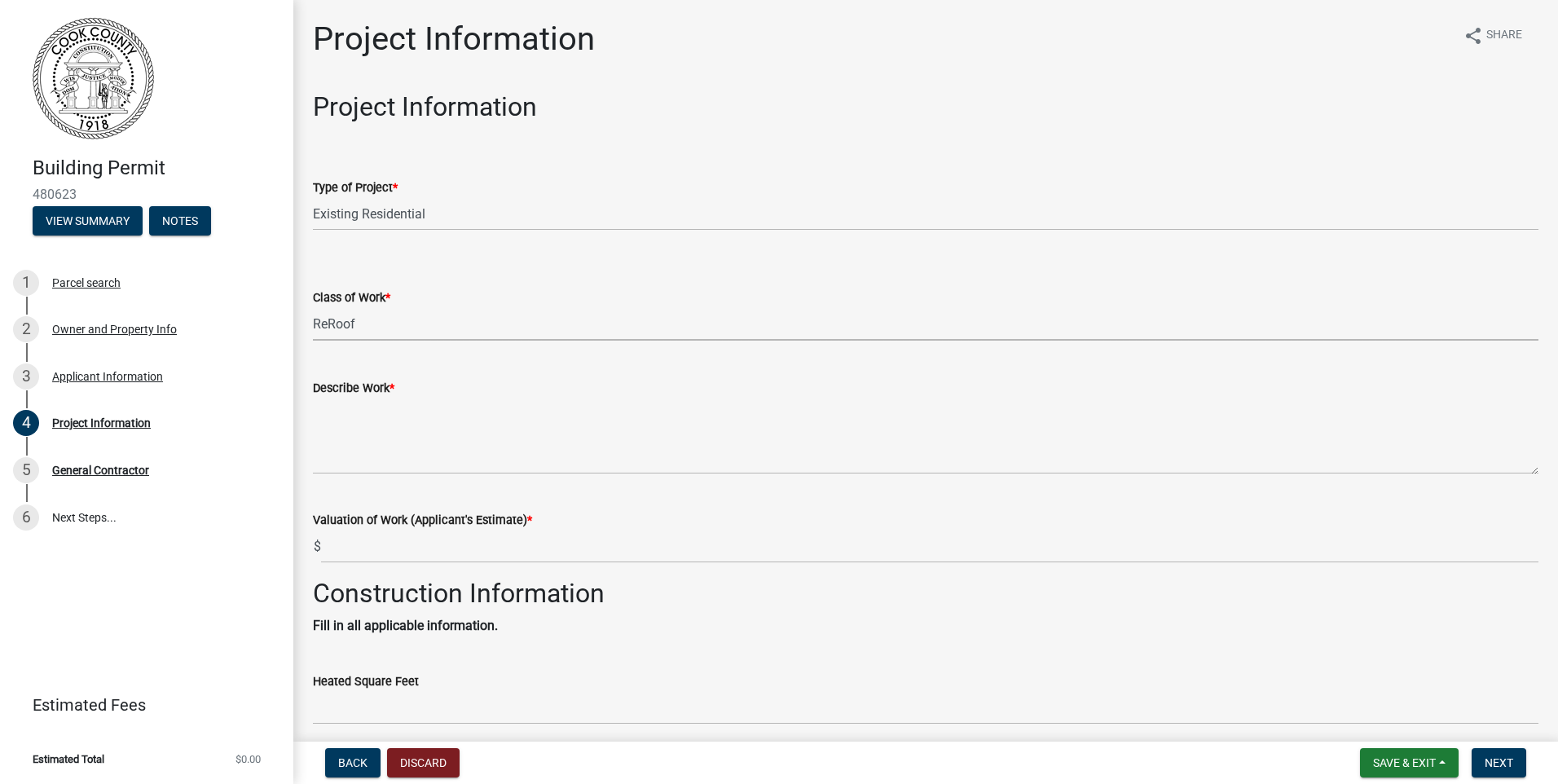
select select "279cb656-ce12-45ba-a673-6b4d84e9f3a3"
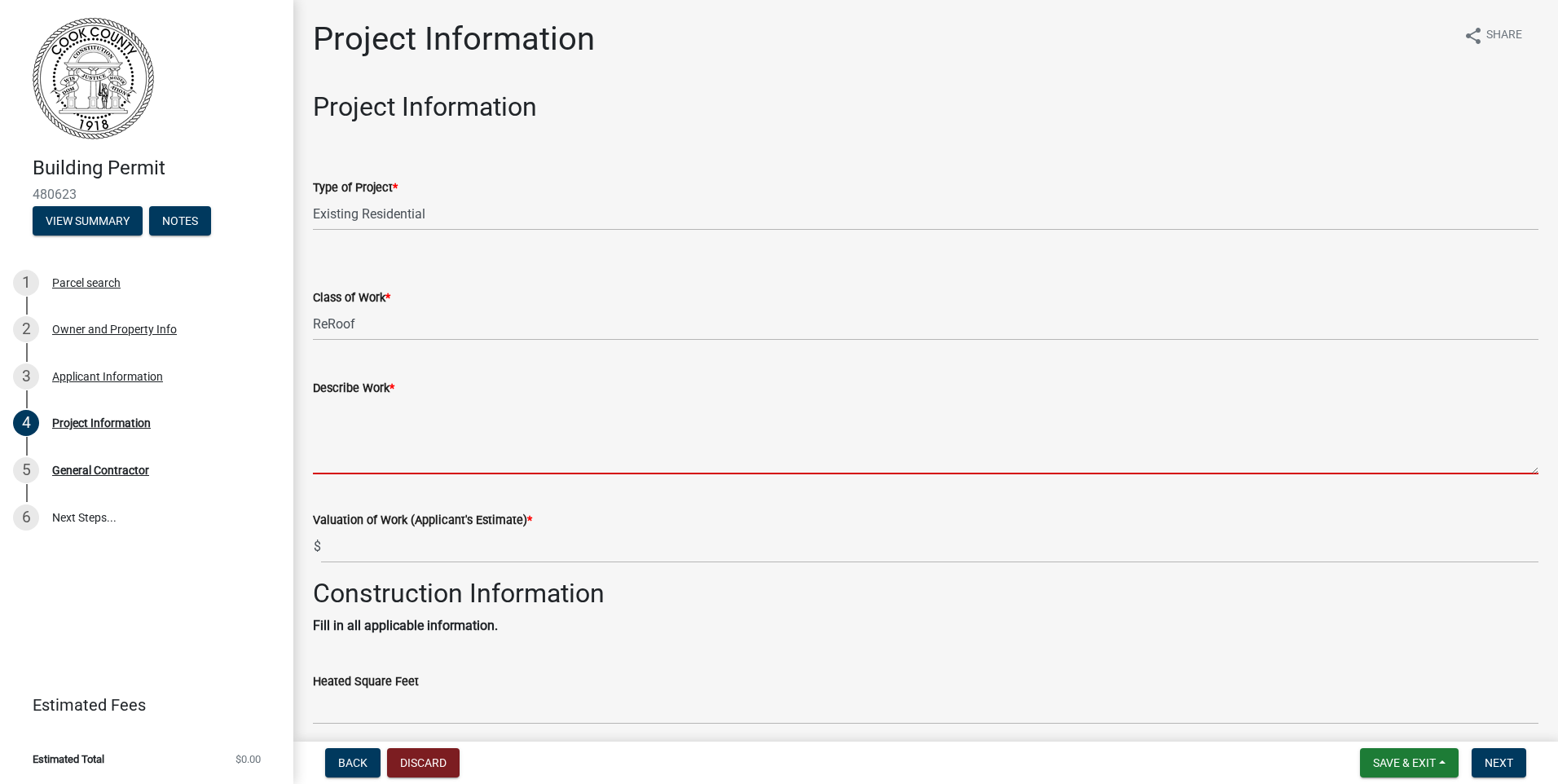
click at [386, 441] on textarea "Describe Work *" at bounding box center [926, 436] width 1226 height 77
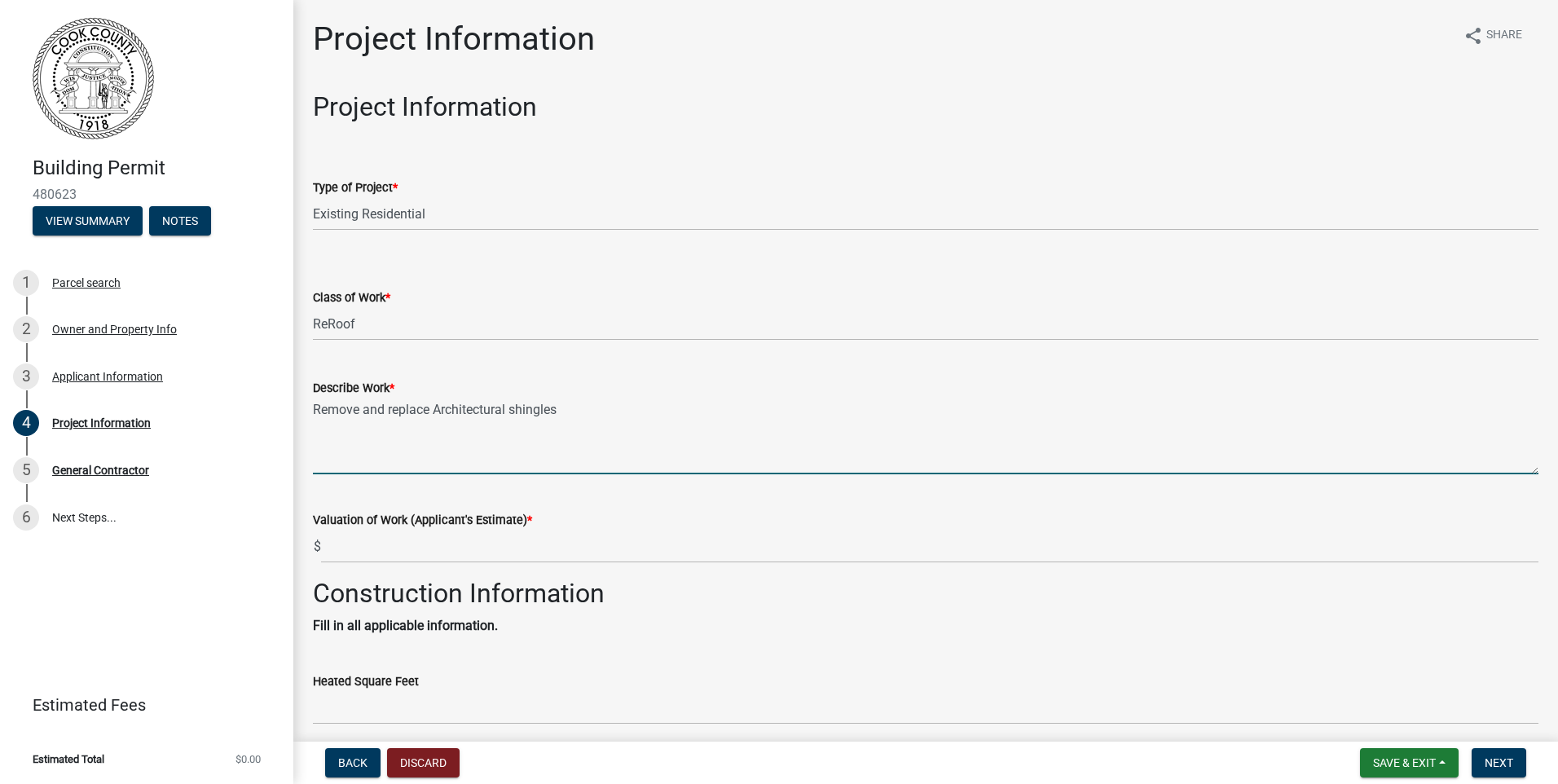
type textarea "Remove and replace Architectural shingles"
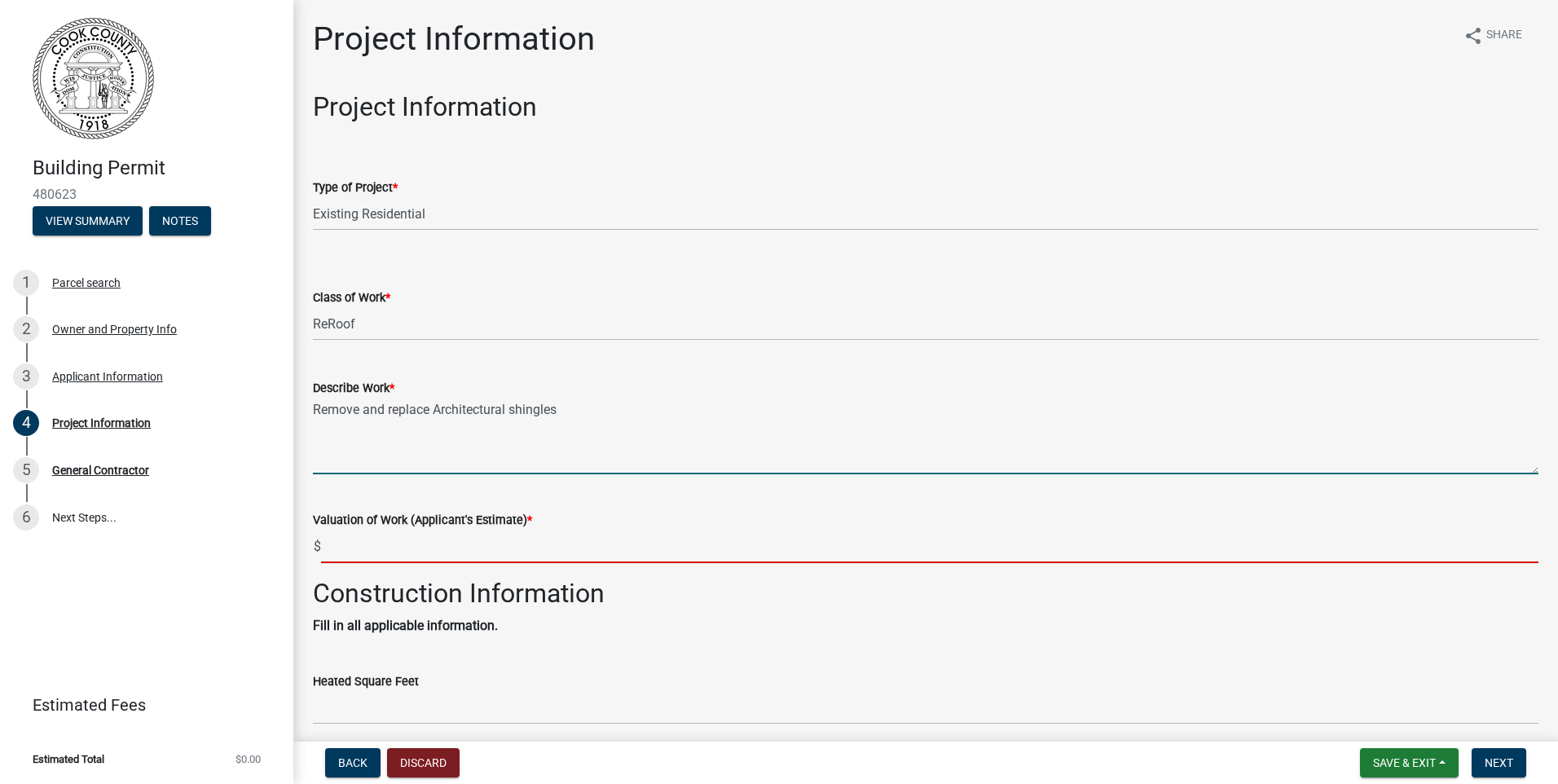
click at [359, 542] on input "text" at bounding box center [929, 546] width 1218 height 34
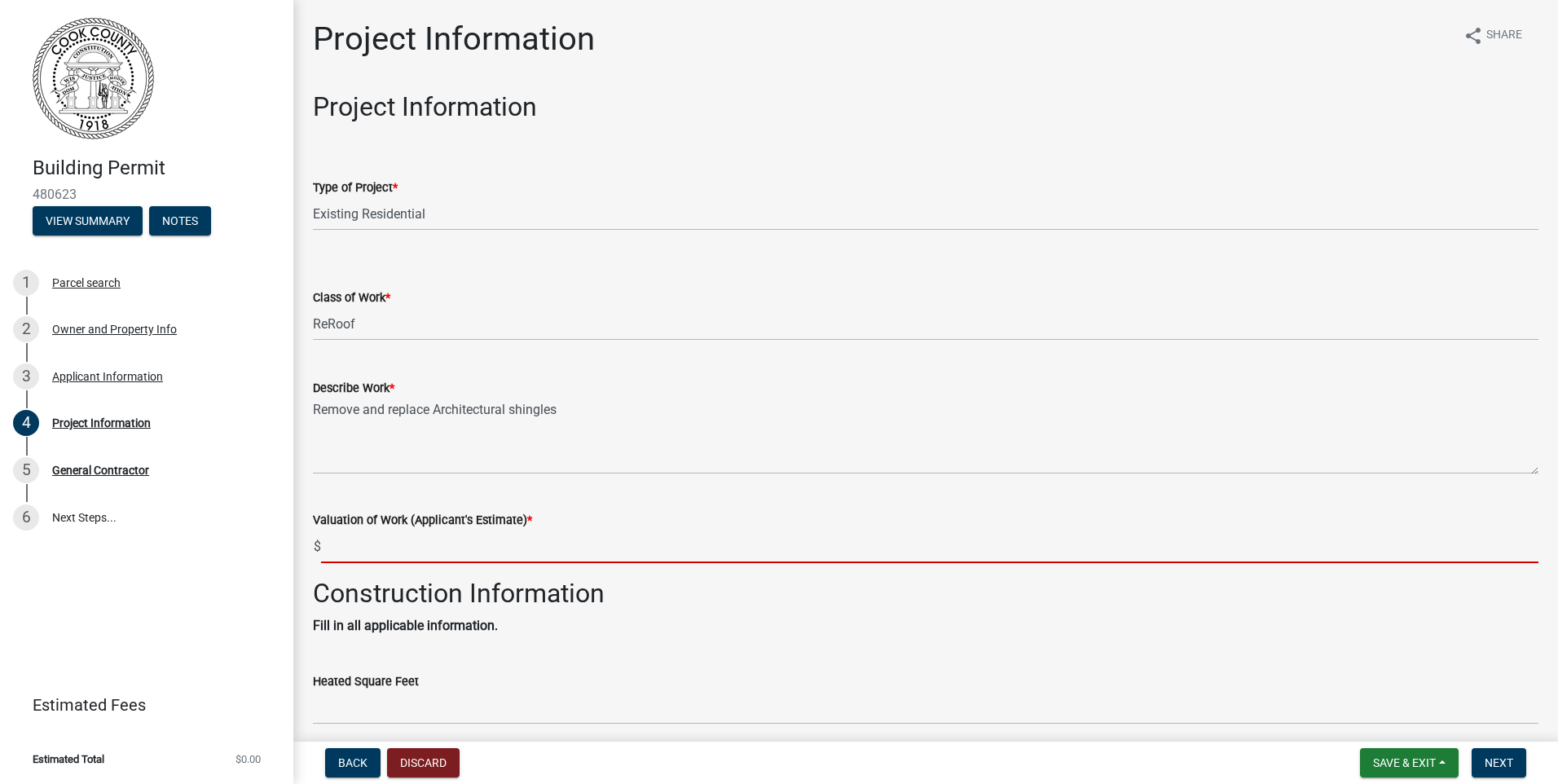
type input "$"
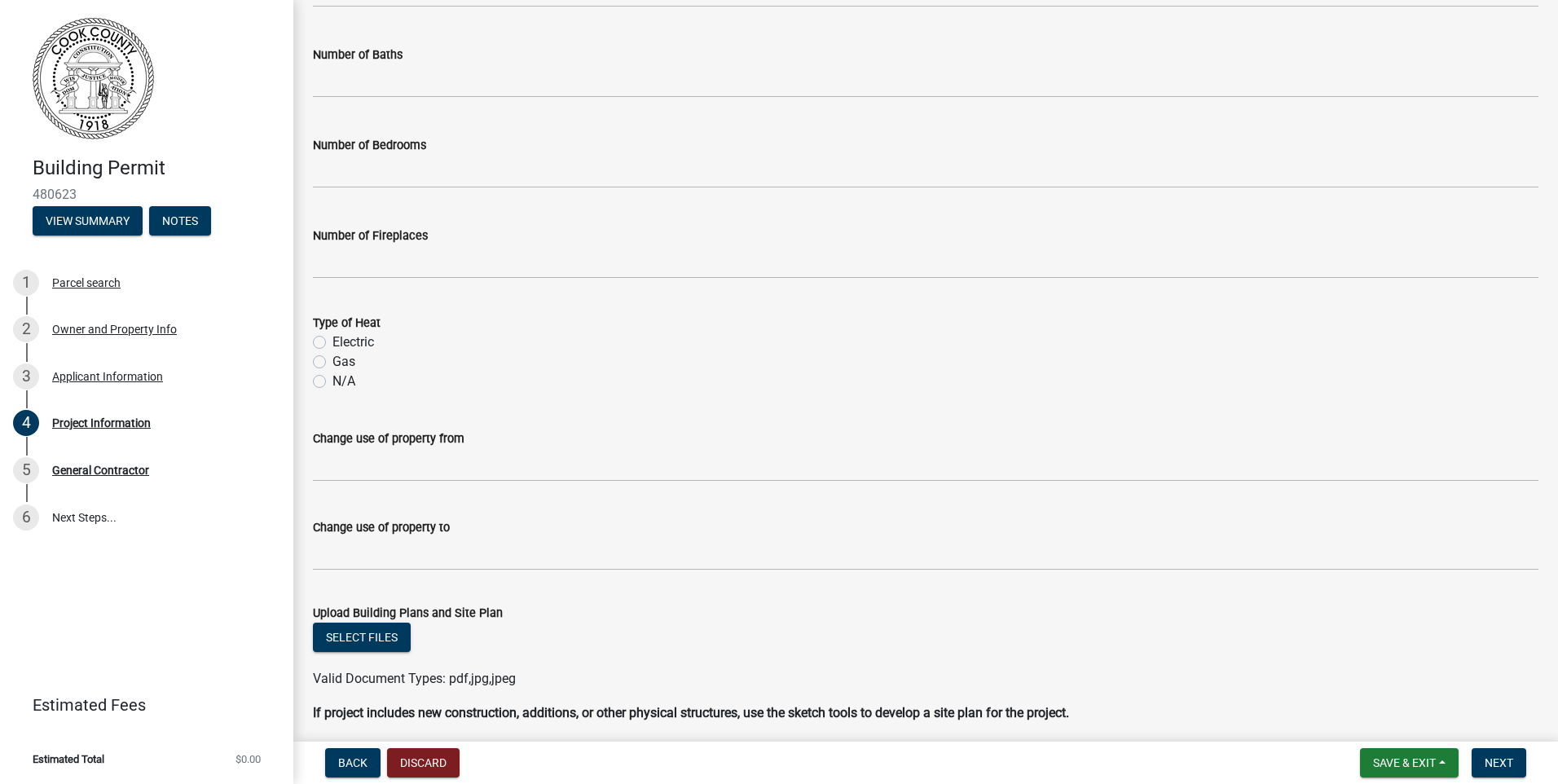
scroll to position [896, 0]
type input "15000"
click at [1508, 760] on span "Next" at bounding box center [1499, 762] width 28 height 13
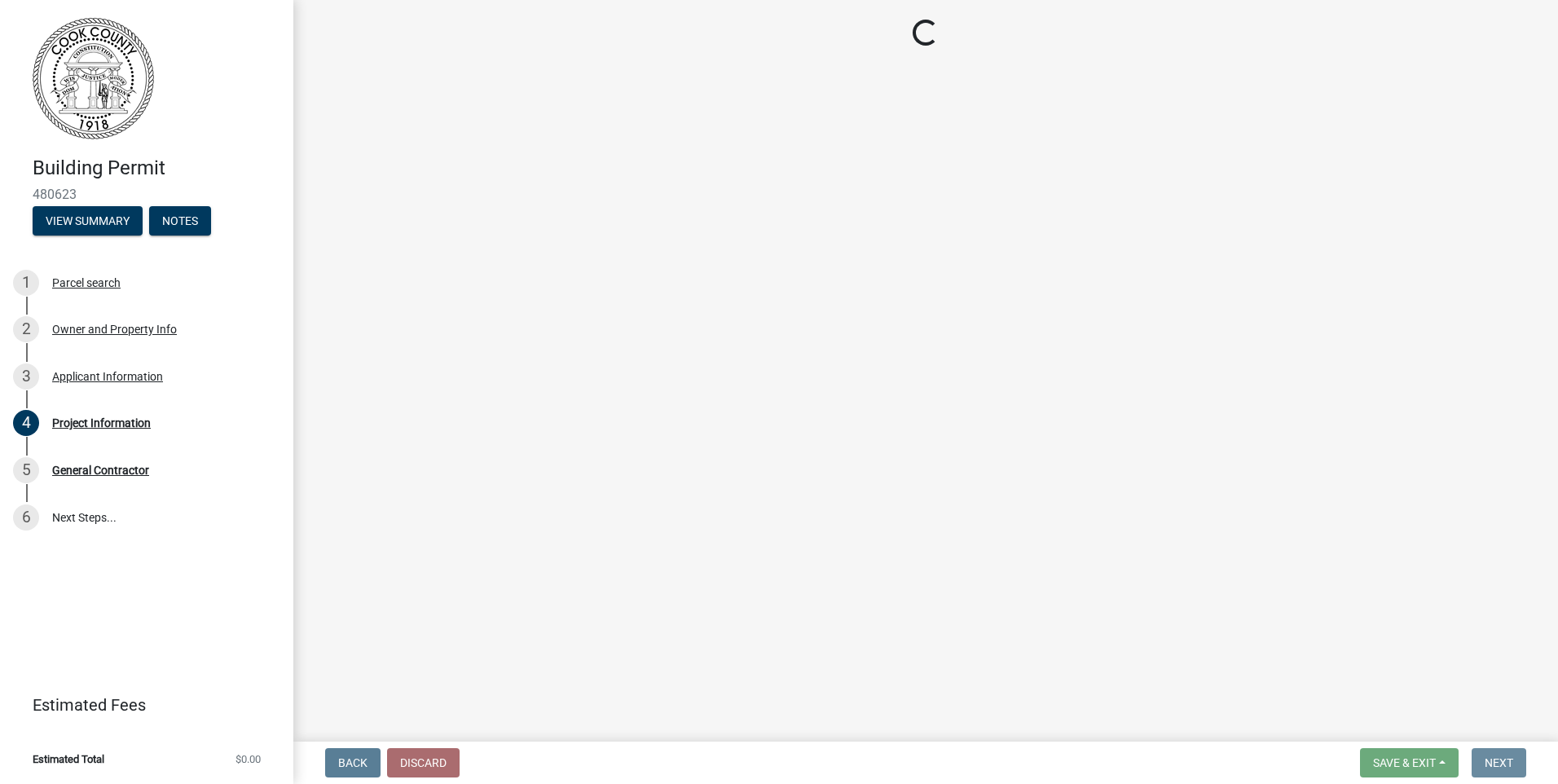
scroll to position [0, 0]
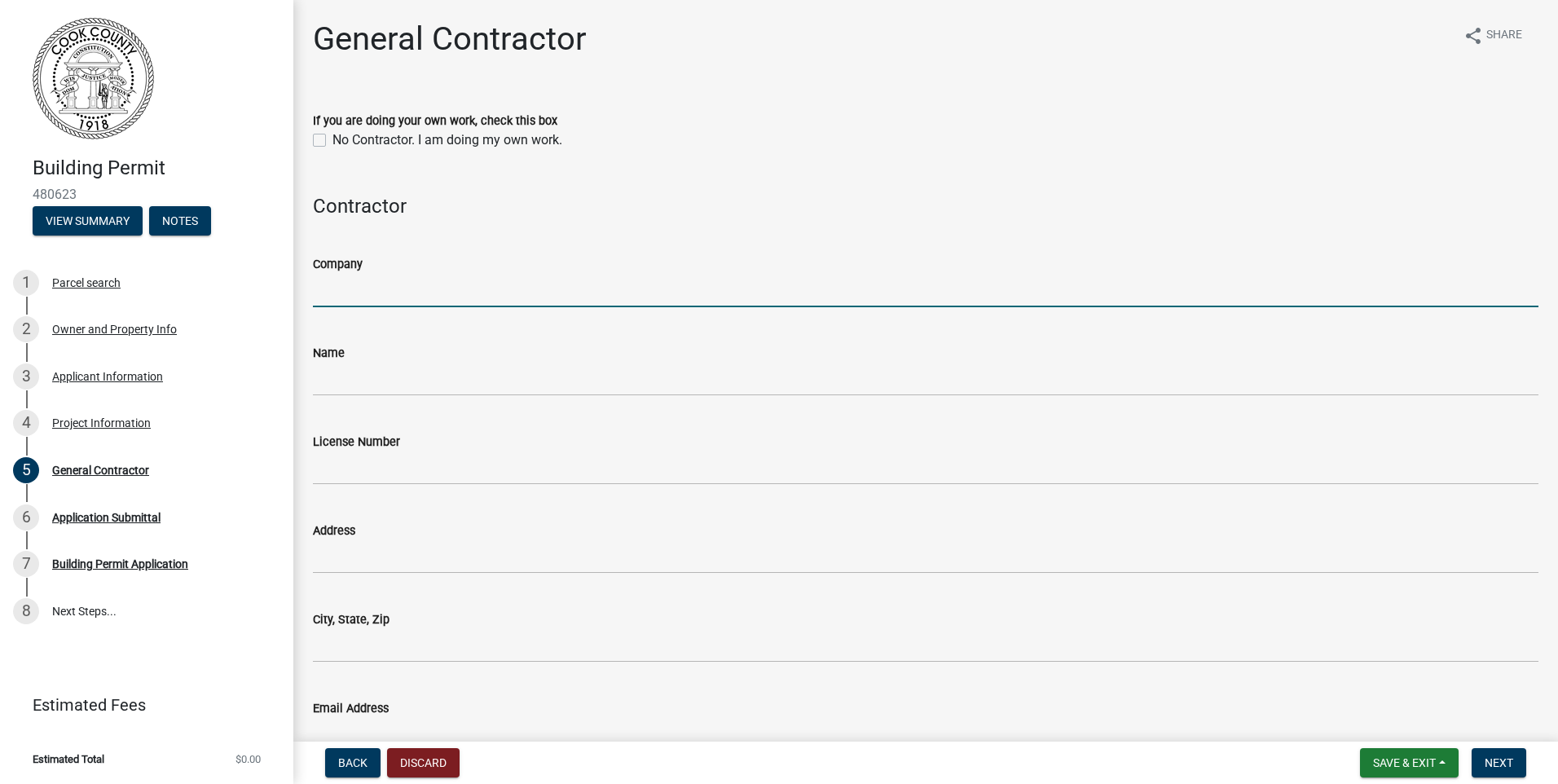
click at [367, 289] on input "Company" at bounding box center [926, 291] width 1226 height 34
type input "Dennis Grimsley Construction"
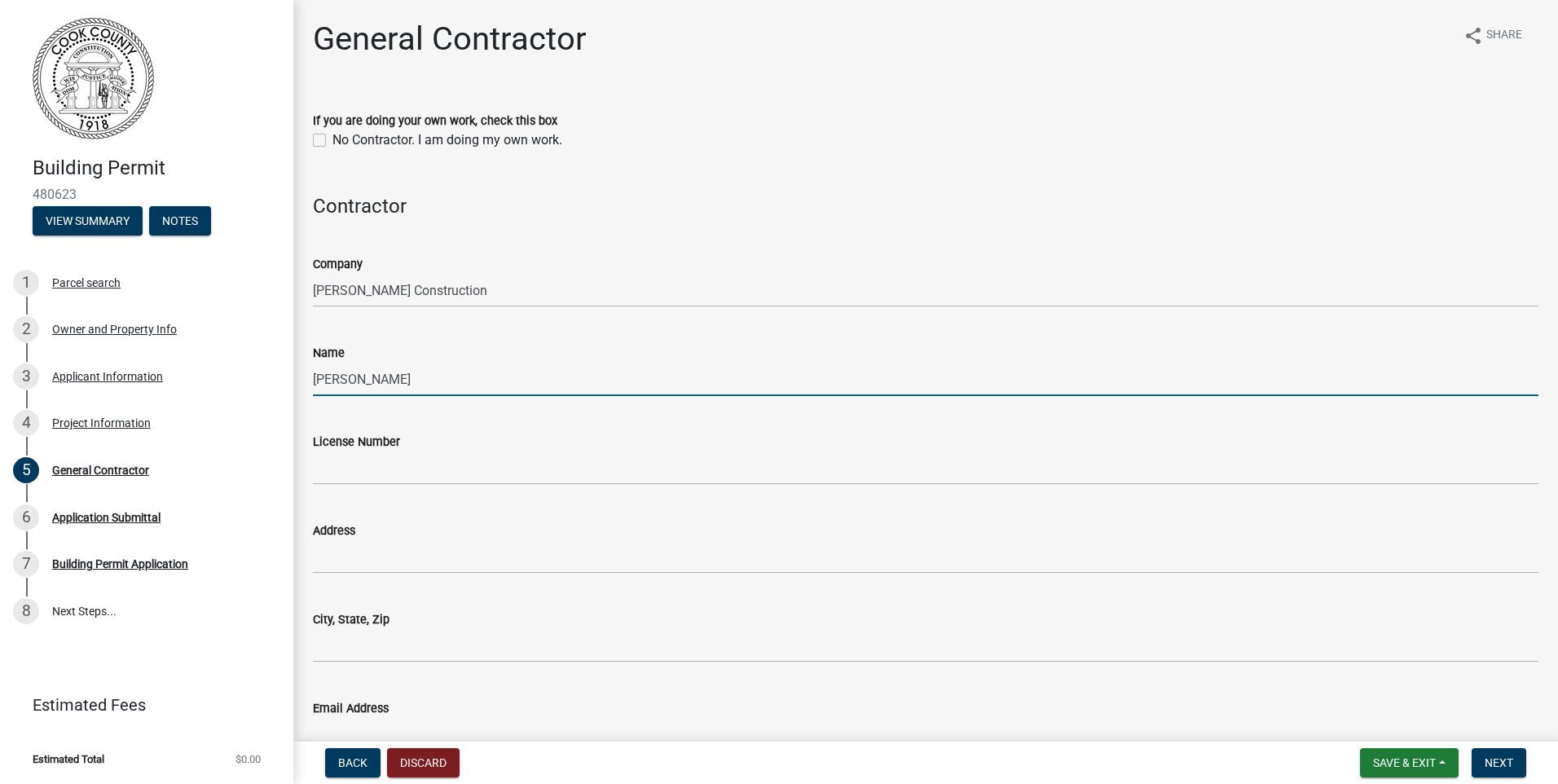
type input "Dennis Grimsley"
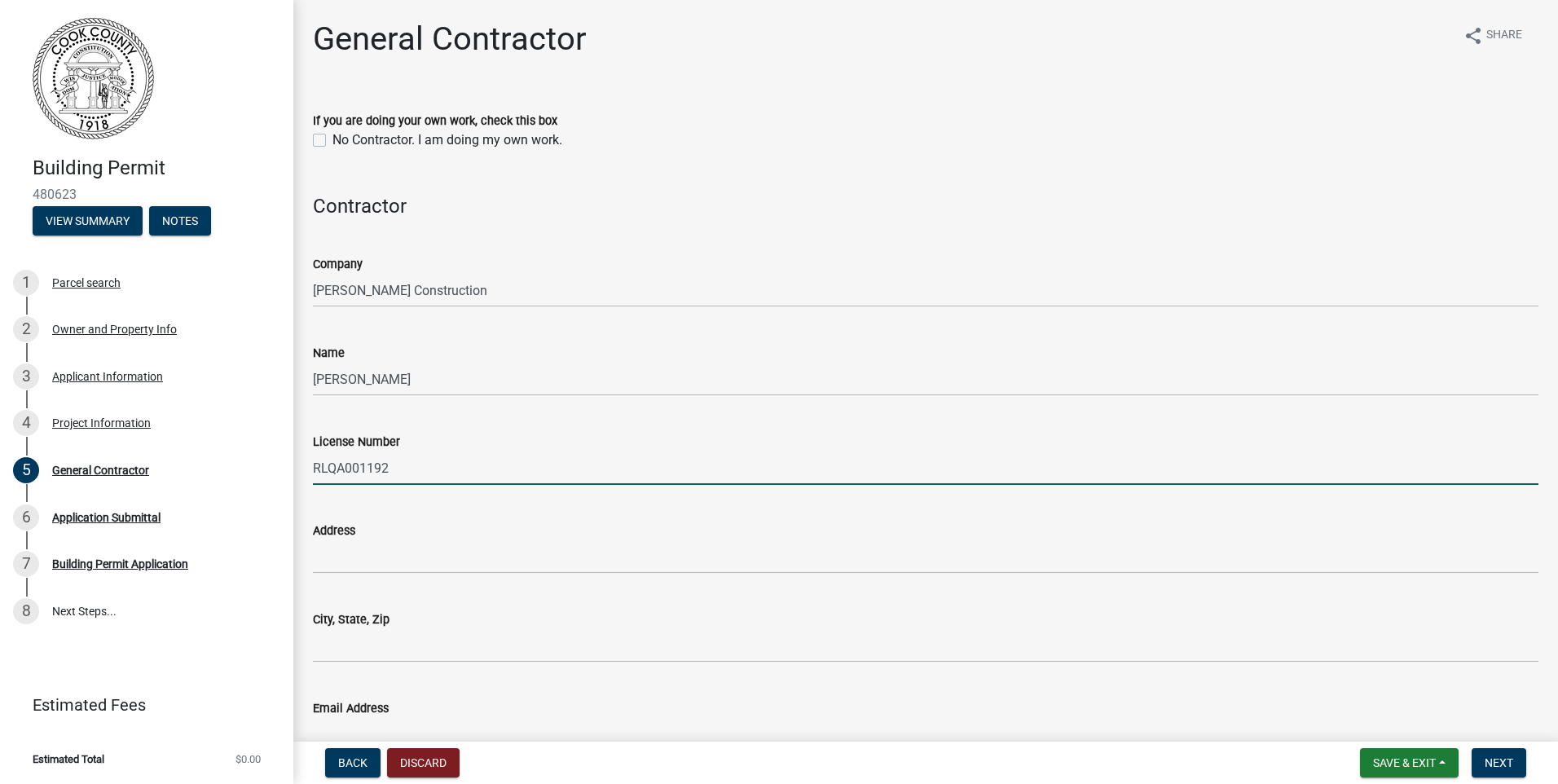
type input "RLQA001192"
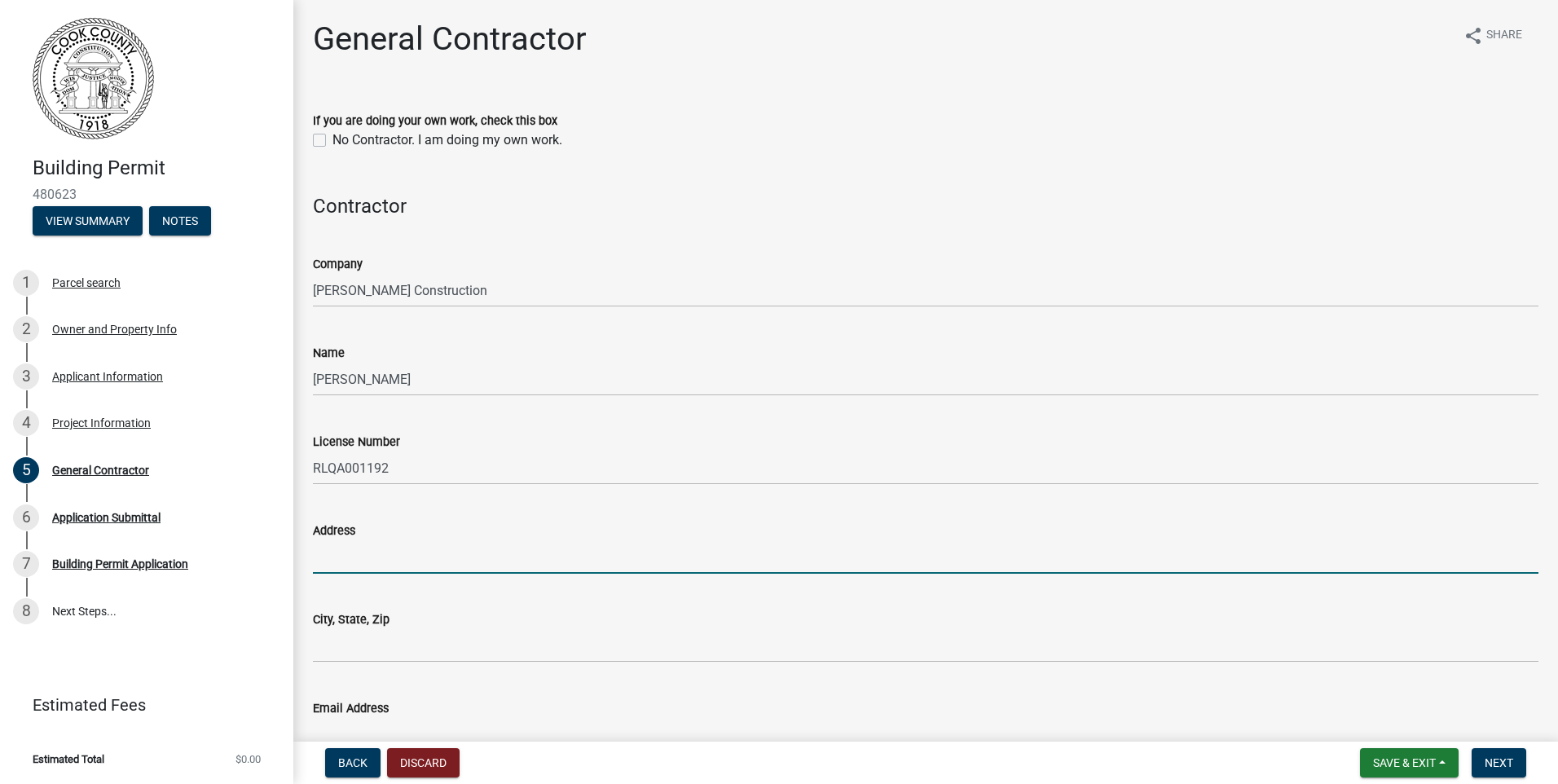
click at [373, 554] on input "Address" at bounding box center [926, 557] width 1226 height 34
type input "4077 Stewart circle Valdosta, GA 31602"
type input "[EMAIL_ADDRESS][DOMAIN_NAME]"
type input "2292921551"
drag, startPoint x: 439, startPoint y: 552, endPoint x: 545, endPoint y: 557, distance: 106.1
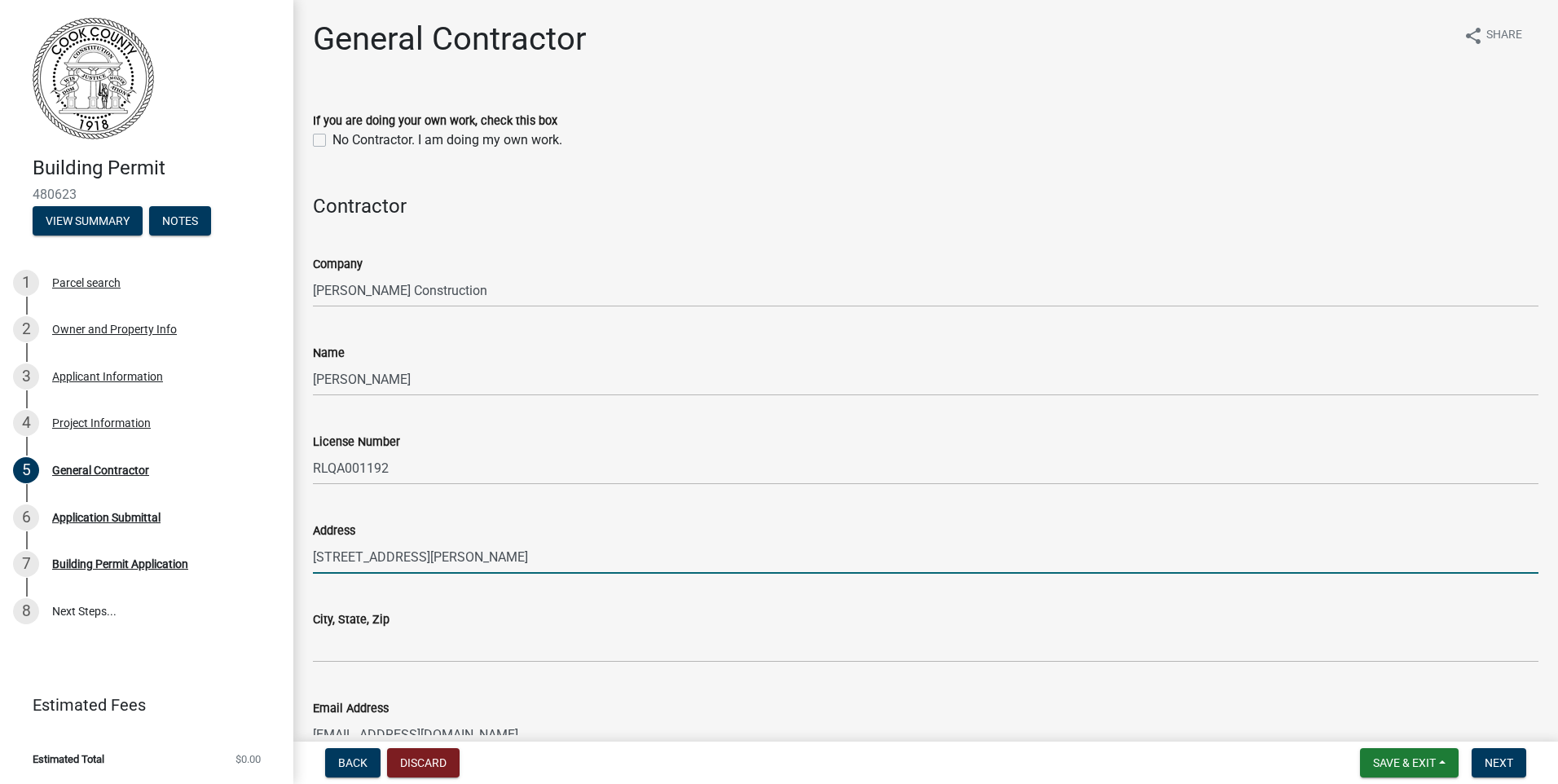
click at [545, 557] on input "4077 Stewart circle Valdosta, GA 31602" at bounding box center [926, 557] width 1226 height 34
type input "4077 Stewart circle"
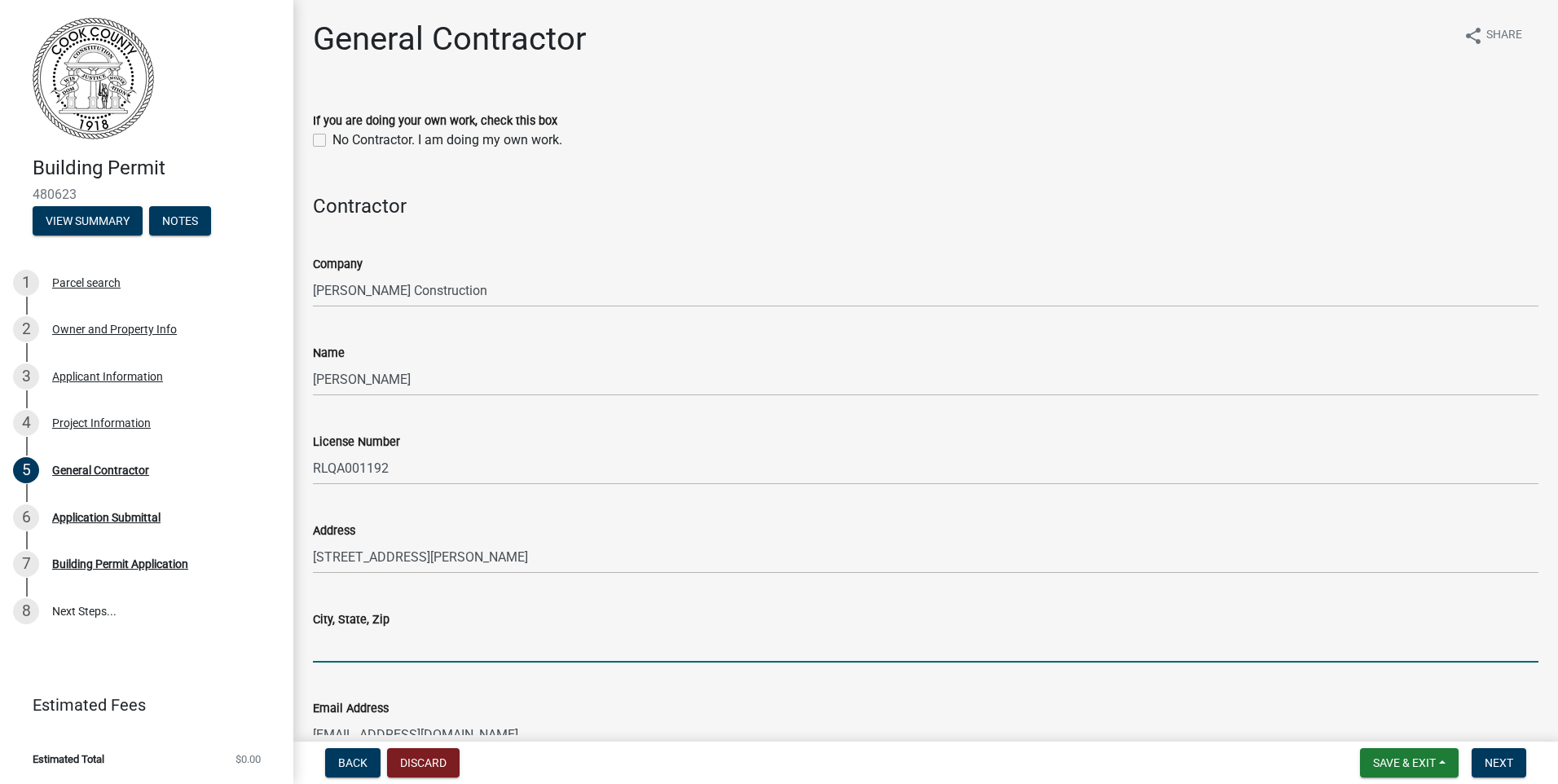
click at [317, 646] on input "City, State, Zip" at bounding box center [926, 646] width 1226 height 34
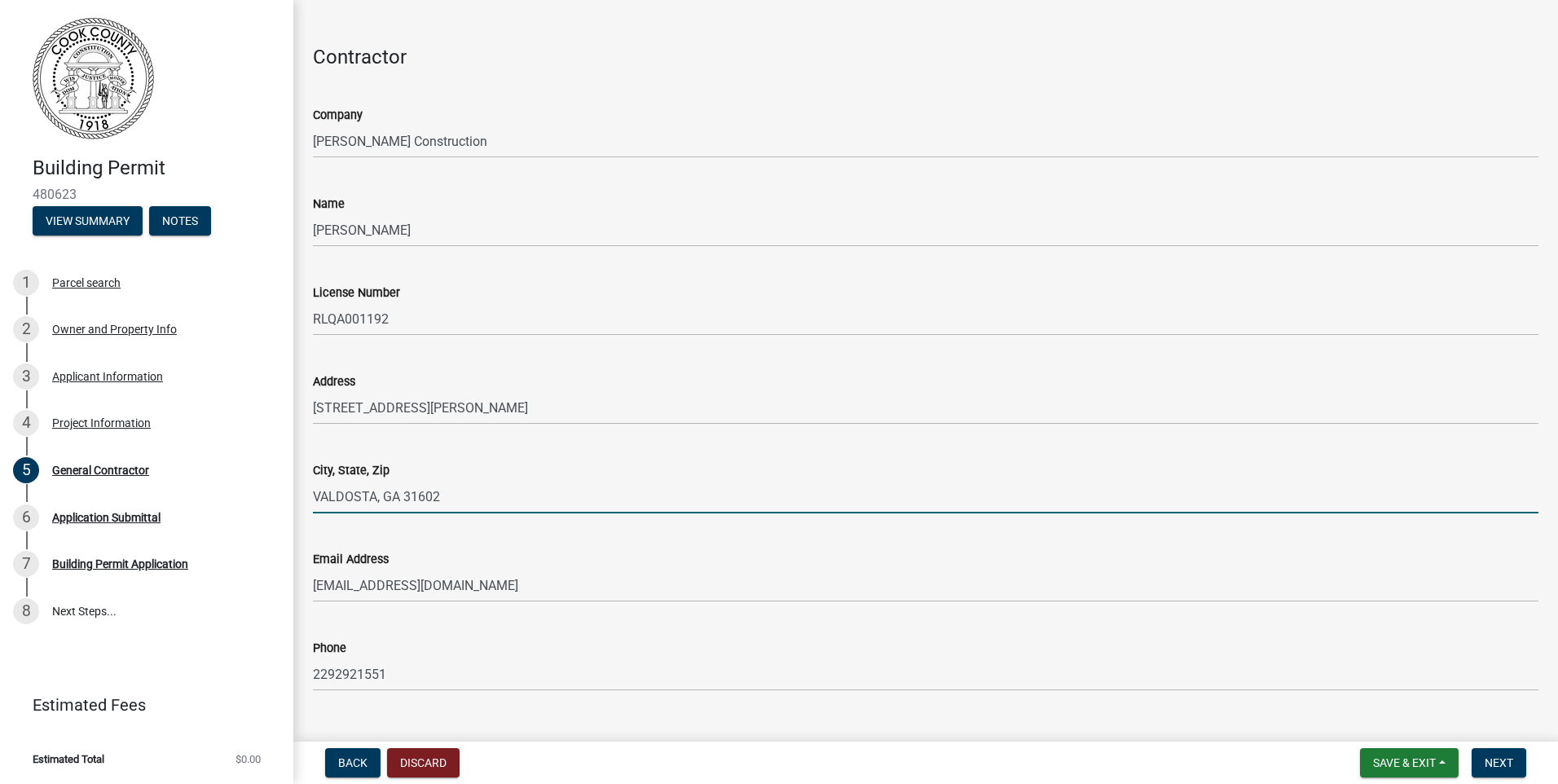
scroll to position [182, 0]
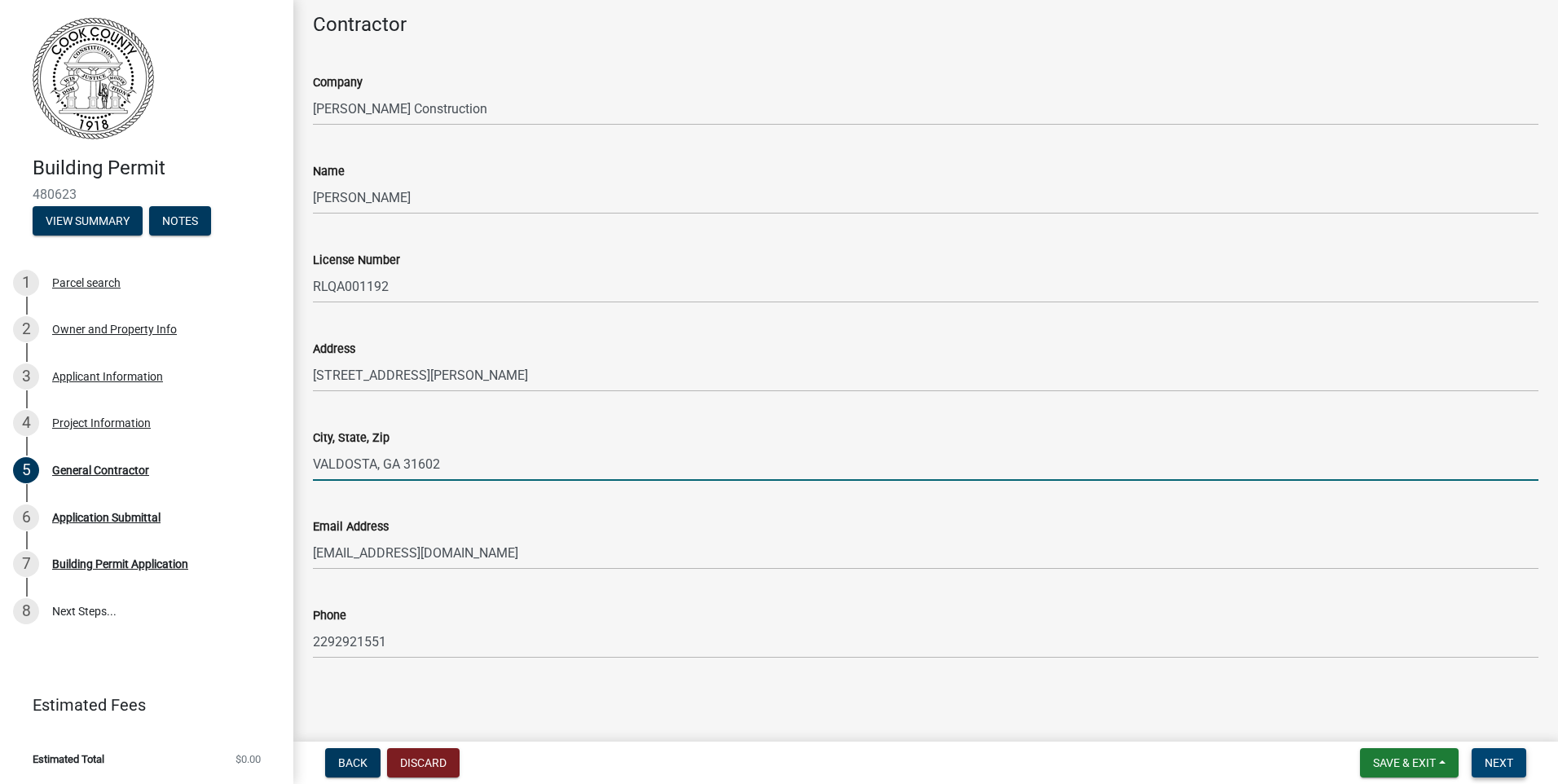
type input "VALDOSTA, GA 31602"
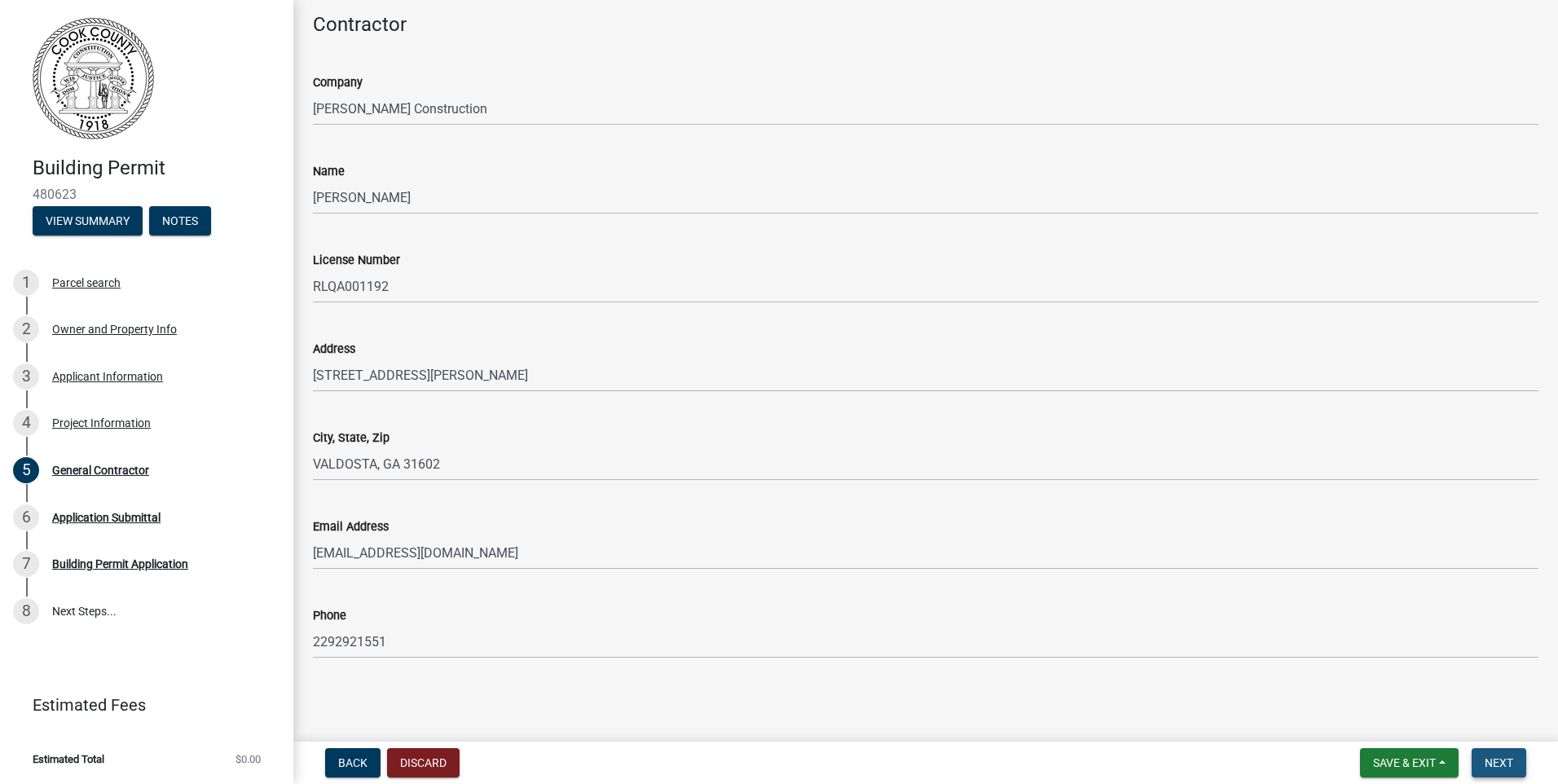
click at [1500, 763] on span "Next" at bounding box center [1499, 762] width 28 height 13
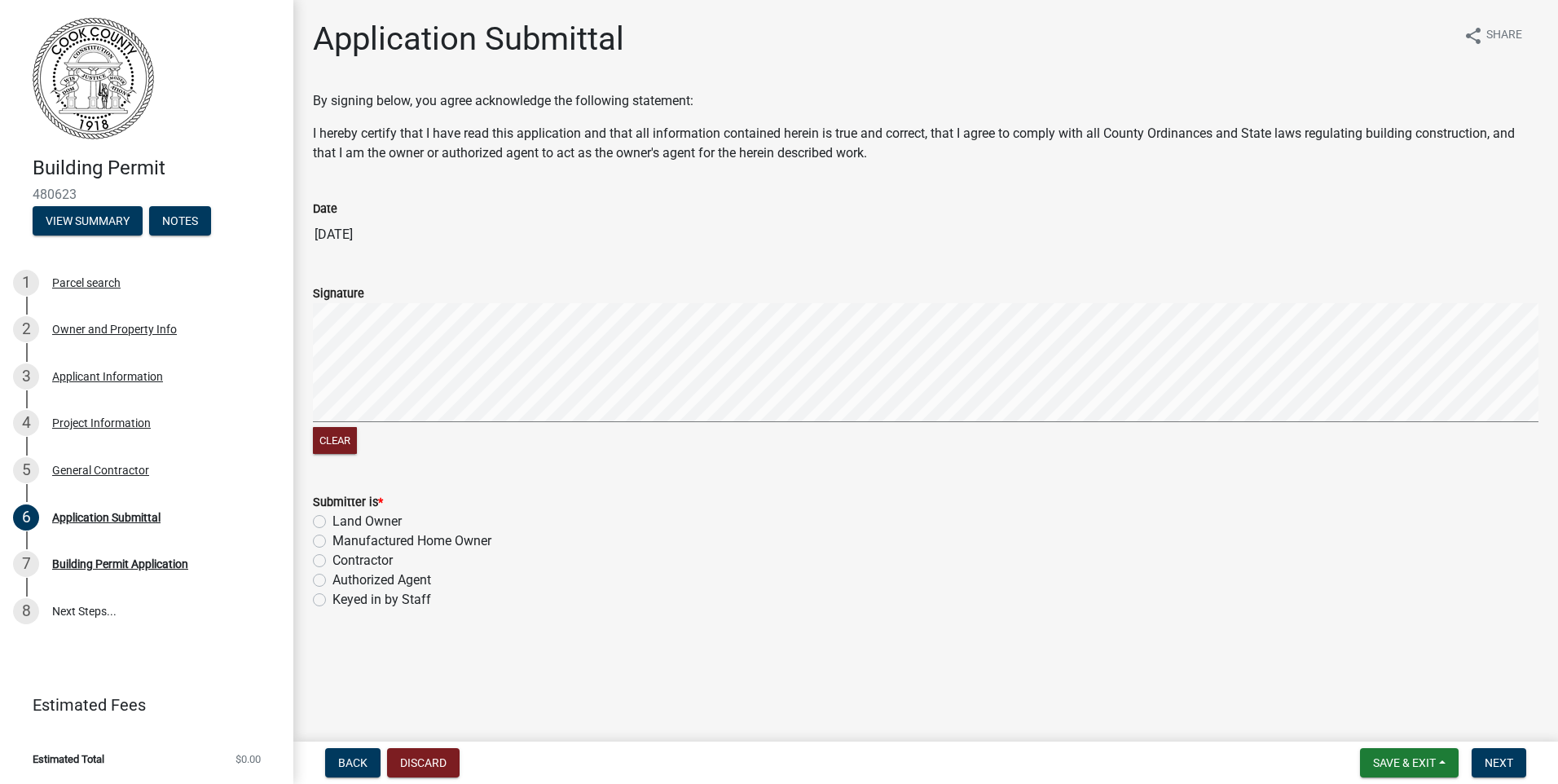
click at [1557, 333] on html "Internet Explorer does NOT work with GeoPermits. Get a new browser for more sec…" at bounding box center [779, 392] width 1558 height 784
click at [332, 557] on label "Contractor" at bounding box center [363, 560] width 60 height 19
click at [332, 557] on input "Contractor" at bounding box center [338, 556] width 11 height 11
radio input "true"
click at [1485, 763] on span "Next" at bounding box center [1499, 762] width 28 height 13
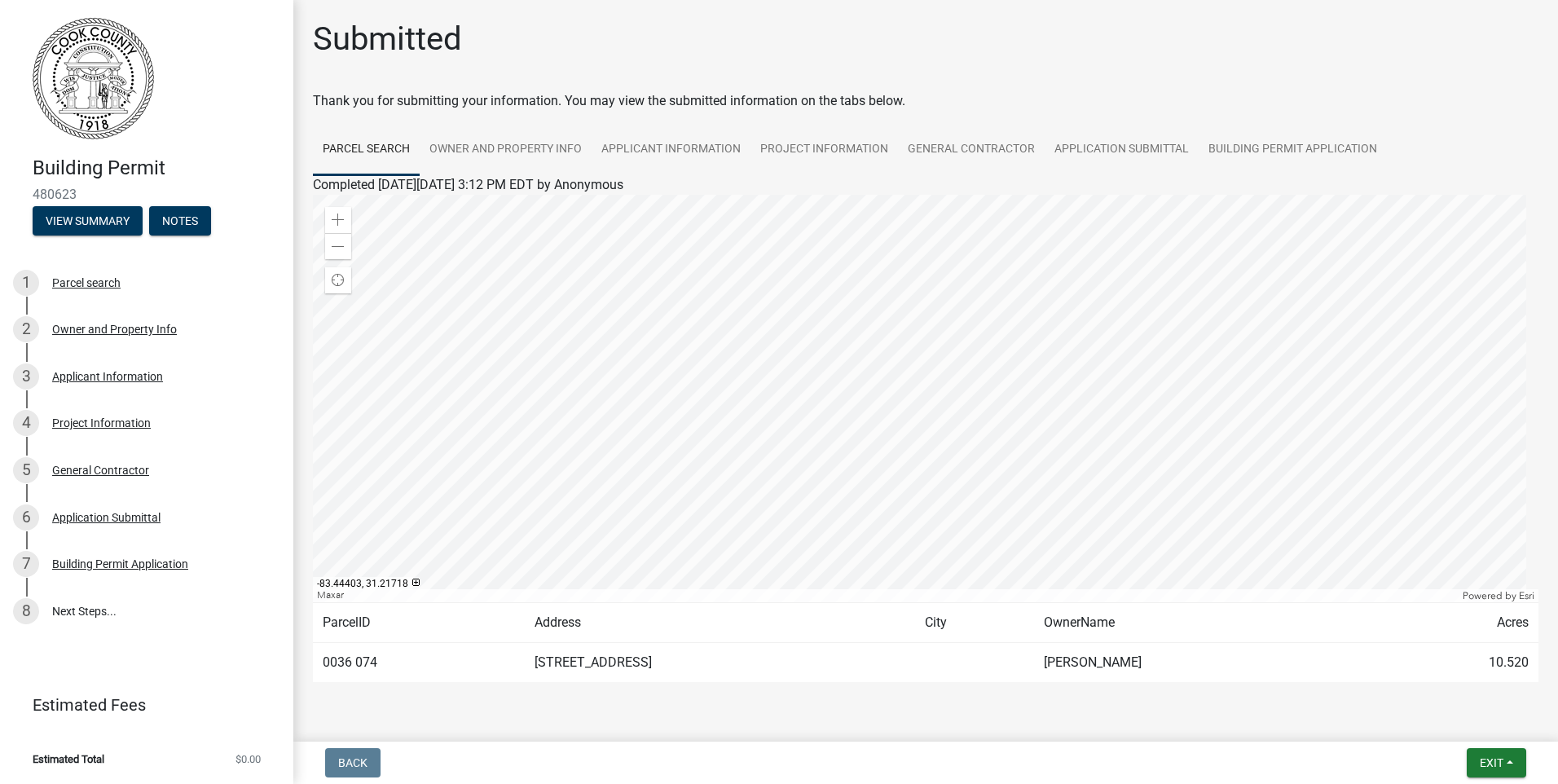
click at [625, 257] on div at bounding box center [926, 398] width 1226 height 407
click at [93, 608] on link "8 Next Steps..." at bounding box center [147, 611] width 294 height 47
click at [98, 563] on div "Building Permit Application" at bounding box center [120, 563] width 136 height 11
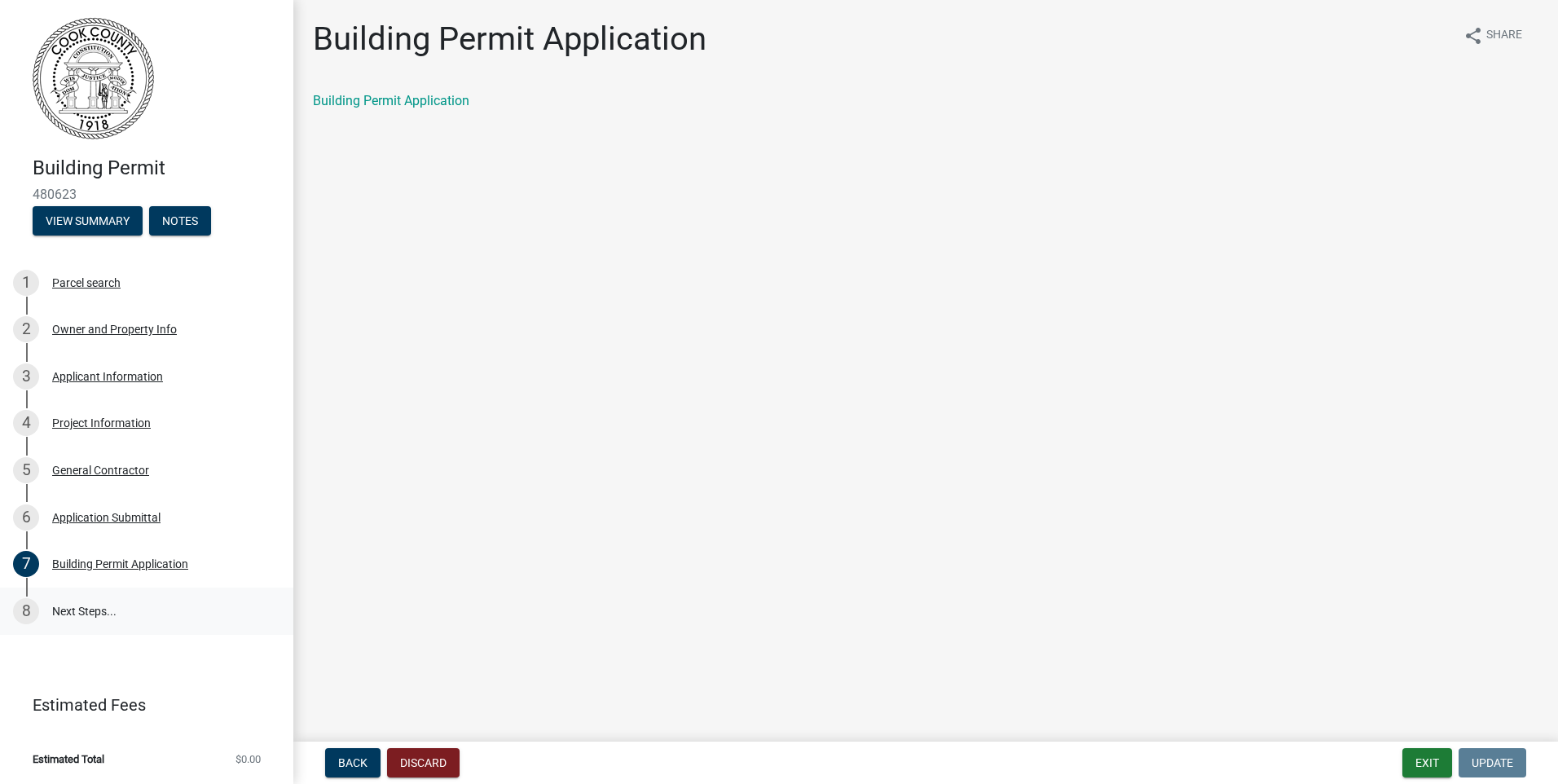
click at [97, 608] on link "8 Next Steps..." at bounding box center [147, 611] width 294 height 47
click at [73, 514] on div "Application Submittal" at bounding box center [106, 517] width 109 height 11
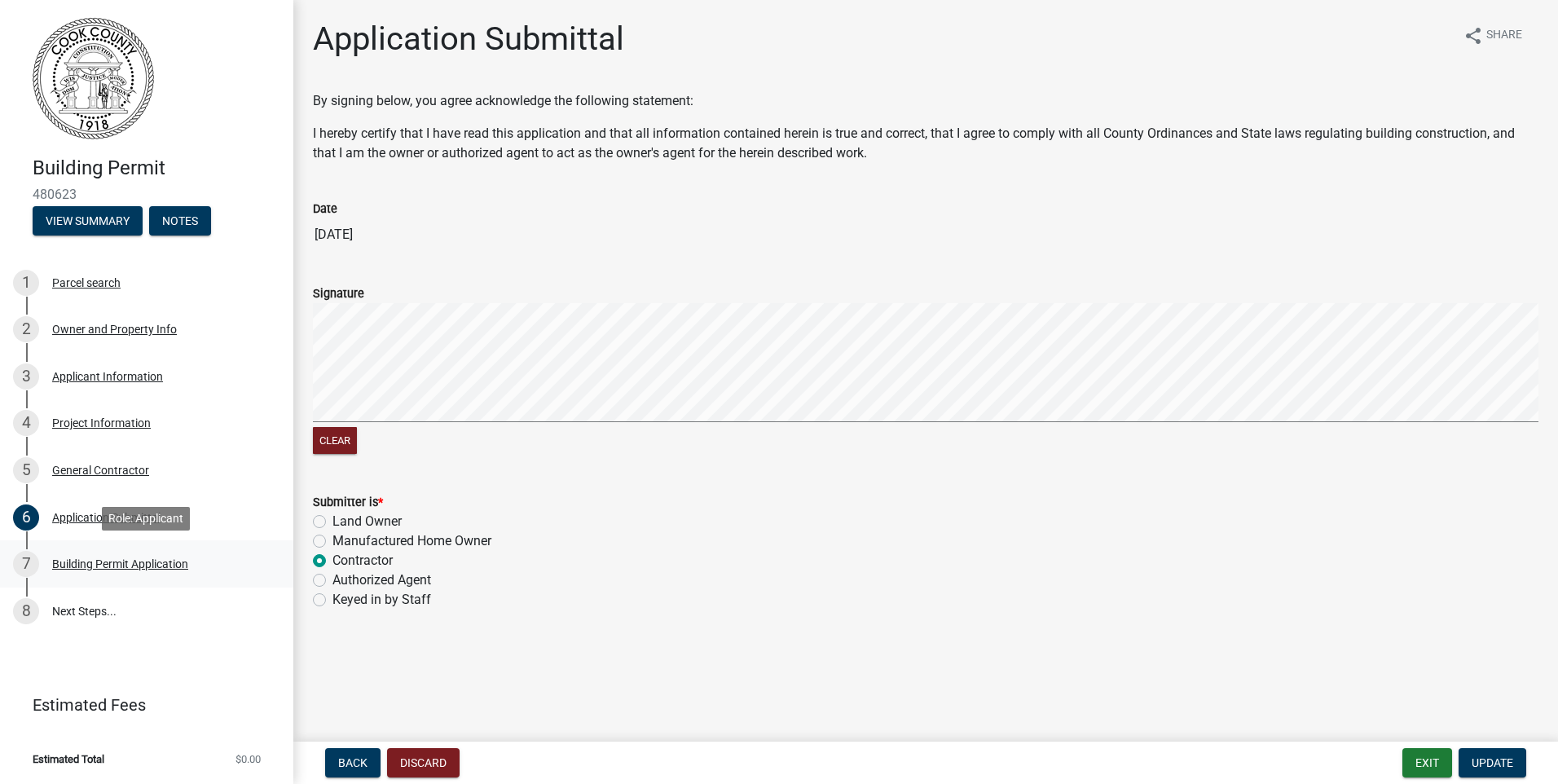
click at [80, 562] on div "Building Permit Application" at bounding box center [120, 563] width 136 height 11
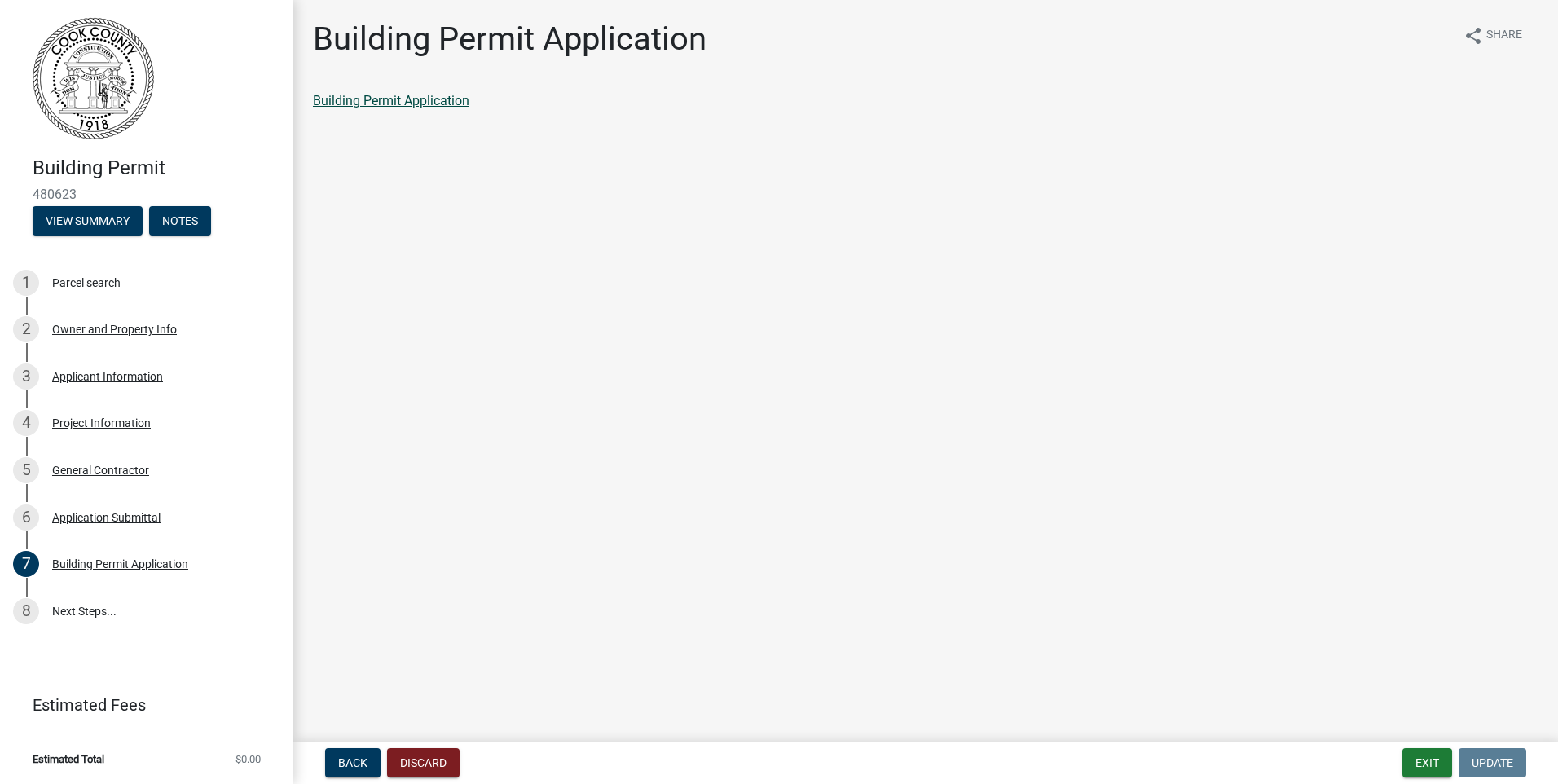
click at [419, 103] on link "Building Permit Application" at bounding box center [391, 101] width 157 height 16
click at [16, 607] on div "8" at bounding box center [26, 611] width 26 height 26
click at [24, 612] on div "8" at bounding box center [26, 611] width 26 height 26
